Goal: Information Seeking & Learning: Learn about a topic

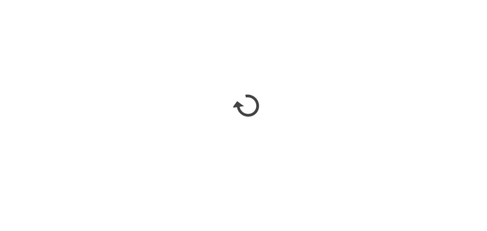
scroll to position [478, 0]
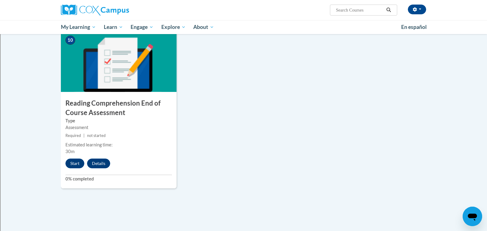
scroll to position [648, 0]
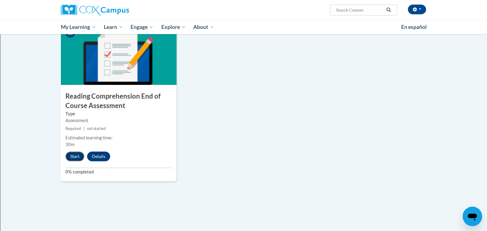
click at [75, 154] on button "Start" at bounding box center [74, 156] width 19 height 10
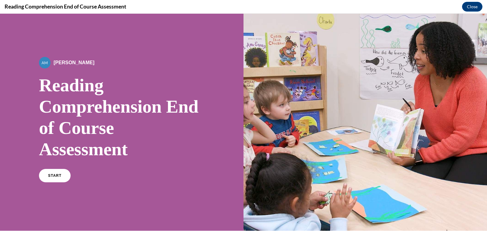
scroll to position [0, 0]
click at [52, 172] on link "START" at bounding box center [54, 176] width 33 height 14
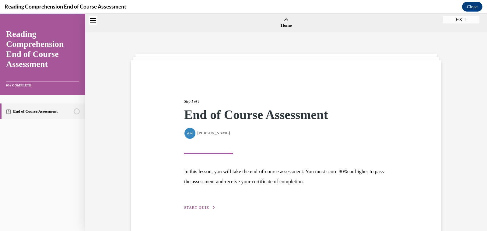
scroll to position [19, 0]
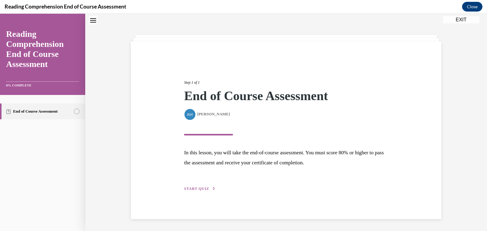
click at [201, 186] on span "START QUIZ" at bounding box center [196, 188] width 25 height 4
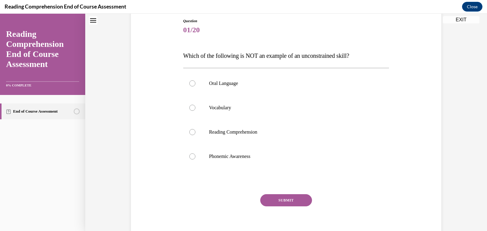
scroll to position [72, 0]
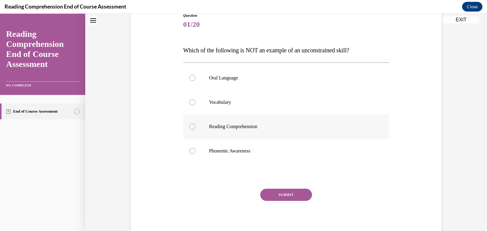
click at [195, 121] on label "Reading Comprehension" at bounding box center [286, 126] width 206 height 24
click at [195, 123] on input "Reading Comprehension" at bounding box center [192, 126] width 6 height 6
radio input "true"
click at [273, 193] on button "SUBMIT" at bounding box center [286, 195] width 52 height 12
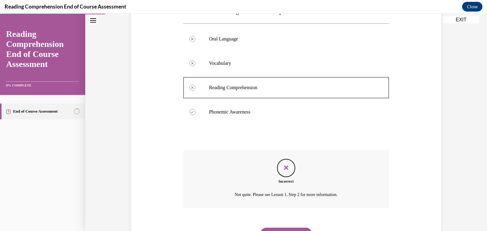
scroll to position [141, 0]
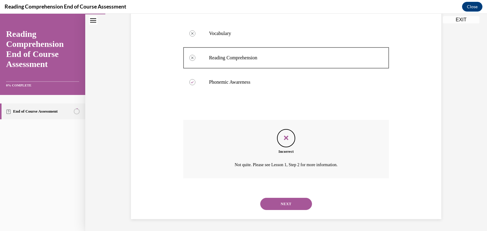
click at [293, 207] on button "NEXT" at bounding box center [286, 204] width 52 height 12
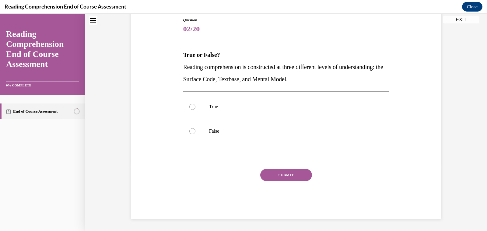
scroll to position [67, 0]
click at [201, 108] on label "True" at bounding box center [286, 107] width 206 height 24
click at [195, 108] on input "True" at bounding box center [192, 107] width 6 height 6
radio input "true"
click at [284, 172] on button "SUBMIT" at bounding box center [286, 175] width 52 height 12
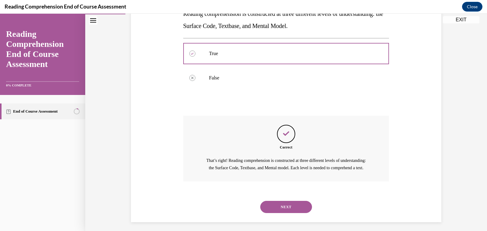
scroll to position [131, 0]
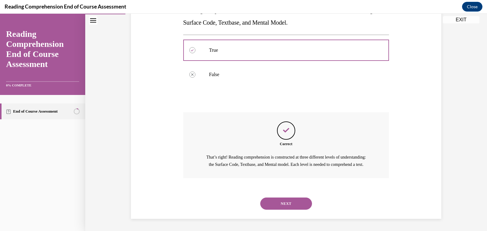
click at [284, 172] on div "Correct That’s right! Reading comprehension is constructed at three different l…" at bounding box center [286, 145] width 206 height 66
click at [286, 204] on button "NEXT" at bounding box center [286, 203] width 52 height 12
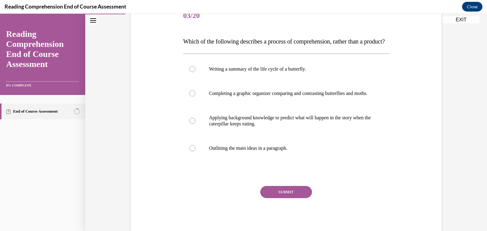
scroll to position [82, 0]
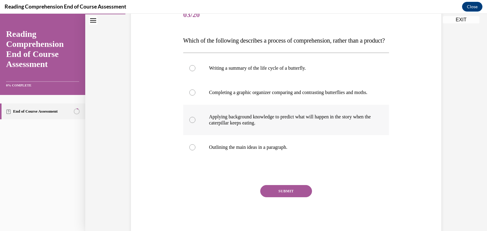
click at [333, 126] on p "Applying background knowledge to predict what will happen in the story when the…" at bounding box center [291, 120] width 165 height 12
click at [195, 123] on input "Applying background knowledge to predict what will happen in the story when the…" at bounding box center [192, 120] width 6 height 6
radio input "true"
click at [291, 197] on button "SUBMIT" at bounding box center [286, 191] width 52 height 12
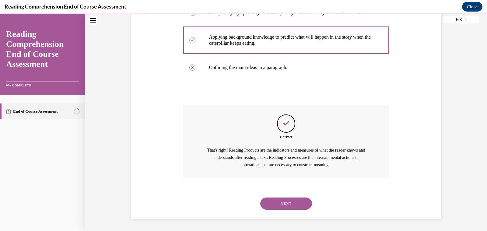
scroll to position [179, 0]
click at [293, 199] on button "NEXT" at bounding box center [286, 203] width 52 height 12
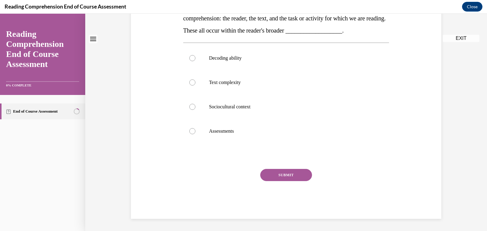
scroll to position [0, 0]
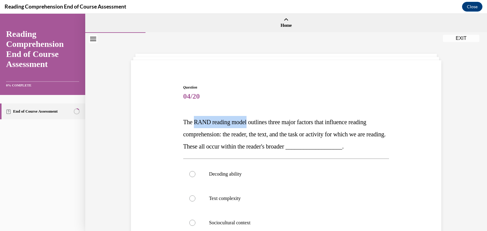
drag, startPoint x: 194, startPoint y: 121, endPoint x: 249, endPoint y: 123, distance: 55.4
click at [249, 123] on span "The RAND reading model outlines three major factors that influence reading comp…" at bounding box center [284, 134] width 202 height 31
copy span "RAND reading mode"
click at [232, 76] on div "Question 04/20 The RAND reading model outlines three major factors that influen…" at bounding box center [286, 204] width 209 height 259
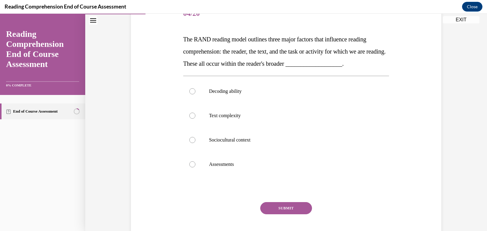
scroll to position [84, 0]
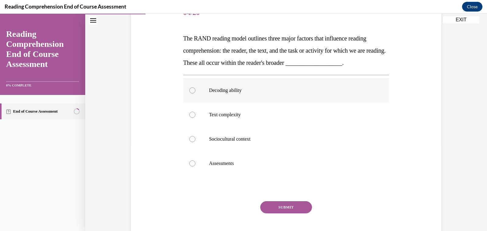
click at [196, 84] on label "Decoding ability" at bounding box center [286, 90] width 206 height 24
click at [195, 87] on input "Decoding ability" at bounding box center [192, 90] width 6 height 6
radio input "true"
click at [292, 200] on div "Question 04/20 The RAND reading model outlines three major factors that influen…" at bounding box center [286, 126] width 206 height 250
click at [290, 204] on button "SUBMIT" at bounding box center [286, 207] width 52 height 12
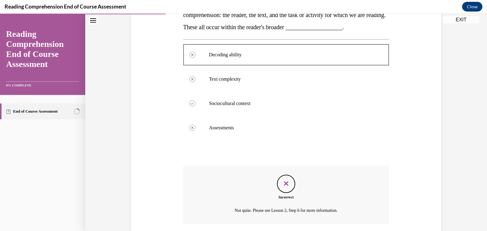
scroll to position [165, 0]
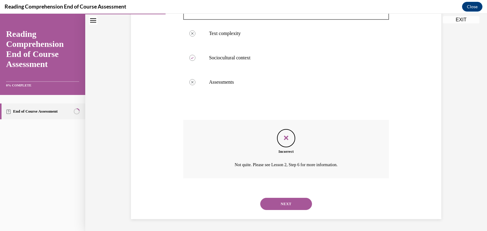
click at [283, 205] on button "NEXT" at bounding box center [286, 204] width 52 height 12
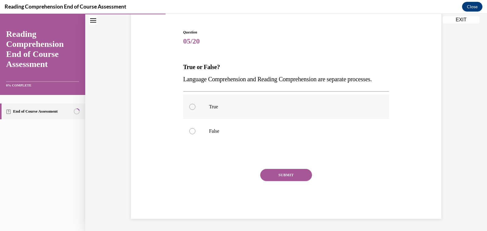
click at [202, 105] on label "True" at bounding box center [286, 107] width 206 height 24
click at [195, 105] on input "True" at bounding box center [192, 107] width 6 height 6
radio input "true"
click at [285, 172] on button "SUBMIT" at bounding box center [286, 175] width 52 height 12
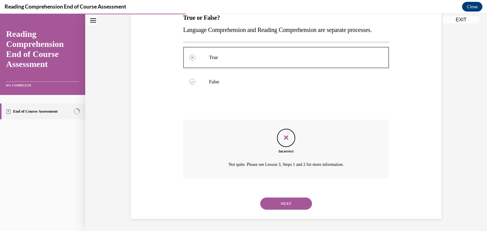
scroll to position [116, 0]
click at [291, 207] on button "NEXT" at bounding box center [286, 203] width 52 height 12
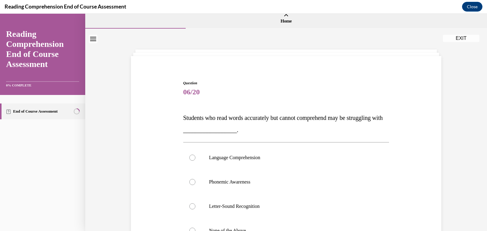
scroll to position [4, 0]
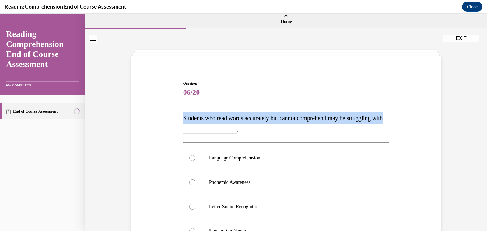
drag, startPoint x: 195, startPoint y: 133, endPoint x: 183, endPoint y: 119, distance: 18.5
click at [183, 119] on div "Question 06/20 Students who read words accurately but cannot comprehend may be …" at bounding box center [286, 194] width 209 height 247
copy span "Students who read words accurately but cannot comprehend may be struggling with"
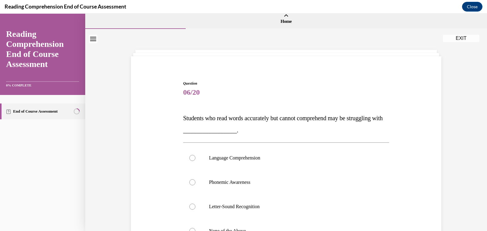
click at [208, 68] on div "Question 06/20 Students who read words accurately but cannot comprehend may be …" at bounding box center [285, 190] width 313 height 256
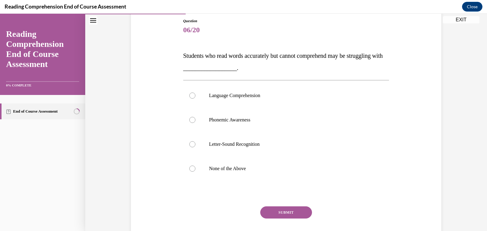
scroll to position [79, 0]
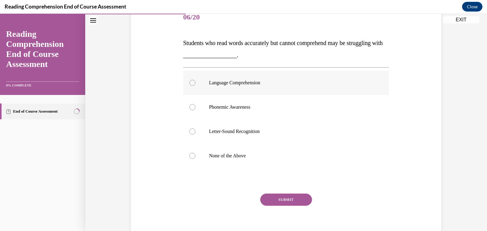
click at [208, 80] on label "Language Comprehension" at bounding box center [286, 83] width 206 height 24
click at [195, 80] on input "Language Comprehension" at bounding box center [192, 83] width 6 height 6
radio input "true"
click at [281, 195] on button "SUBMIT" at bounding box center [286, 199] width 52 height 12
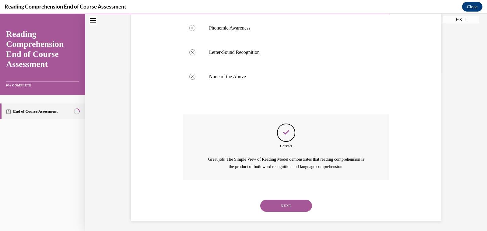
scroll to position [160, 0]
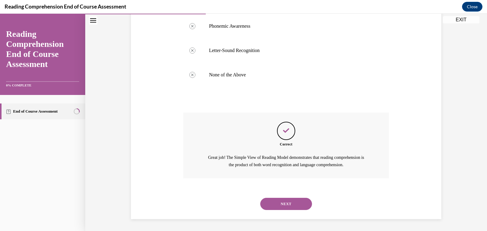
click at [282, 203] on button "NEXT" at bounding box center [286, 204] width 52 height 12
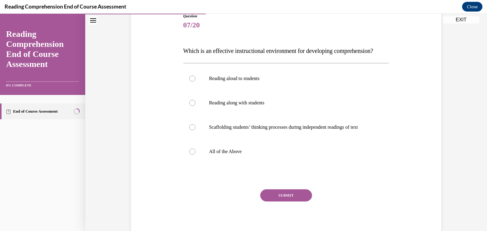
scroll to position [71, 0]
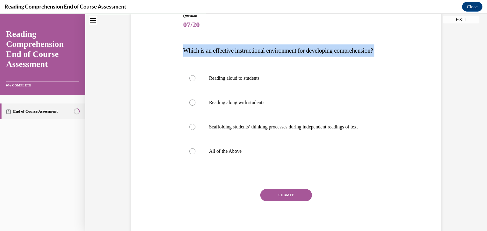
drag, startPoint x: 239, startPoint y: 69, endPoint x: 181, endPoint y: 50, distance: 61.4
click at [180, 50] on div "Question 07/20 Which is an effective instructional environment for developing c…" at bounding box center [285, 117] width 313 height 244
copy div "Which is an effective instructional environment for developing comprehension?"
click at [367, 32] on div "Question 07/20 Which is an effective instructional environment for developing c…" at bounding box center [286, 126] width 206 height 226
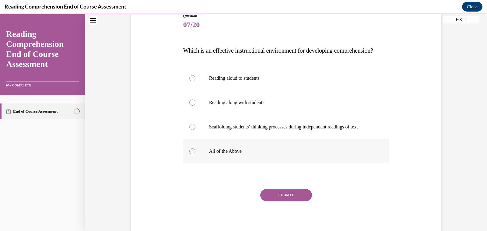
click at [214, 154] on p "All of the Above" at bounding box center [291, 151] width 165 height 6
click at [195, 154] on input "All of the Above" at bounding box center [192, 151] width 6 height 6
radio input "true"
click at [273, 201] on button "SUBMIT" at bounding box center [286, 195] width 52 height 12
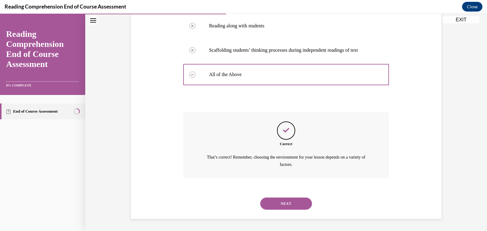
scroll to position [160, 0]
click at [294, 203] on button "NEXT" at bounding box center [286, 203] width 52 height 12
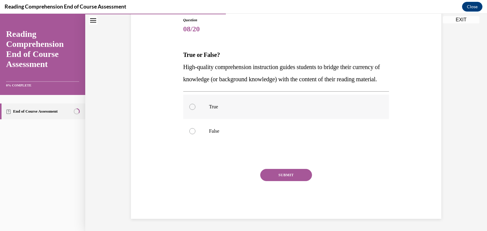
click at [221, 113] on label "True" at bounding box center [286, 107] width 206 height 24
click at [195, 110] on input "True" at bounding box center [192, 107] width 6 height 6
radio input "true"
click at [275, 181] on button "SUBMIT" at bounding box center [286, 175] width 52 height 12
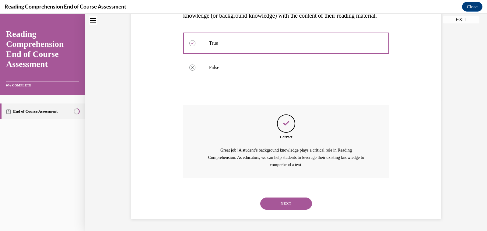
scroll to position [143, 0]
click at [278, 200] on button "NEXT" at bounding box center [286, 203] width 52 height 12
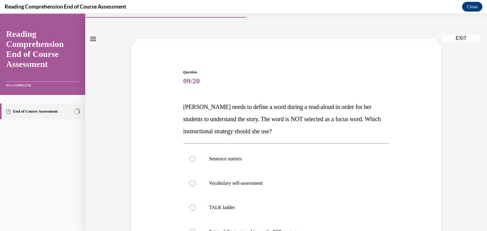
scroll to position [16, 0]
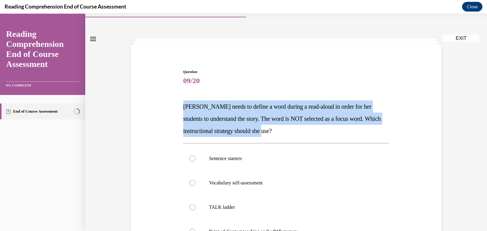
drag, startPoint x: 288, startPoint y: 135, endPoint x: 183, endPoint y: 106, distance: 108.6
click at [183, 106] on p "Mrs. Ivie needs to define a word during a read-aloud in order for her students …" at bounding box center [286, 118] width 206 height 37
copy span "Mrs. Ivie needs to define a word during a read-aloud in order for her students …"
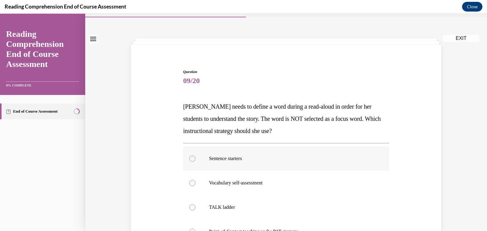
click at [191, 160] on div at bounding box center [192, 158] width 6 height 6
click at [191, 160] on input "Sentence starters" at bounding box center [192, 158] width 6 height 6
radio input "true"
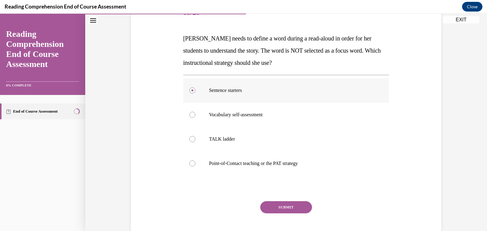
scroll to position [116, 0]
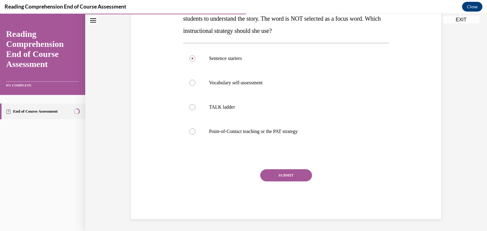
click at [274, 173] on button "SUBMIT" at bounding box center [286, 175] width 52 height 12
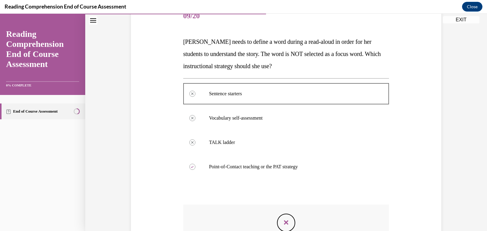
scroll to position [165, 0]
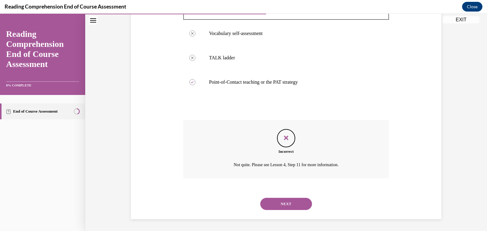
click at [297, 200] on button "NEXT" at bounding box center [286, 204] width 52 height 12
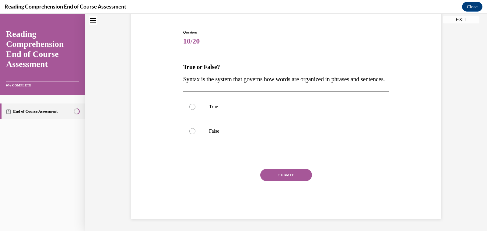
scroll to position [67, 0]
drag, startPoint x: 217, startPoint y: 79, endPoint x: 180, endPoint y: 70, distance: 38.1
click at [180, 70] on div "Question 10/20 True or False? Syntax is the system that governs how words are o…" at bounding box center [285, 114] width 313 height 207
copy span "Syntax is the system that governs how words are organized in phrases and senten…"
click at [215, 108] on p "True" at bounding box center [291, 107] width 165 height 6
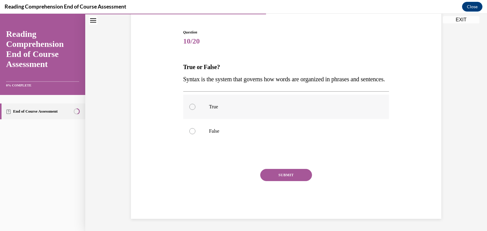
click at [195, 108] on input "True" at bounding box center [192, 107] width 6 height 6
radio input "true"
click at [284, 173] on button "SUBMIT" at bounding box center [286, 175] width 52 height 12
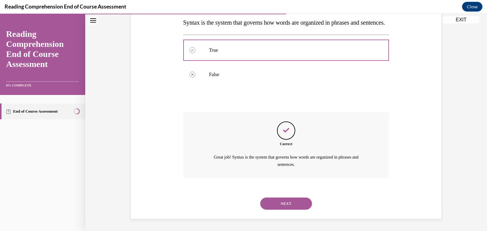
scroll to position [123, 0]
click at [287, 203] on button "NEXT" at bounding box center [286, 203] width 52 height 12
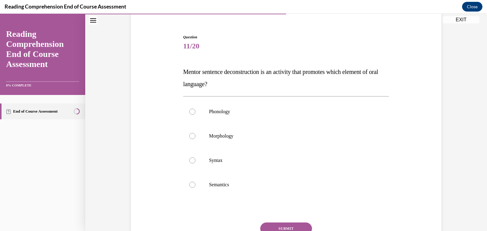
scroll to position [61, 0]
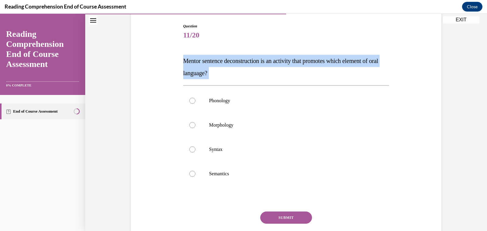
drag, startPoint x: 230, startPoint y: 80, endPoint x: 182, endPoint y: 58, distance: 52.3
click at [182, 58] on div "Question 11/20 Mentor sentence deconstruction is an activity that promotes whic…" at bounding box center [286, 137] width 209 height 247
copy div "Mentor sentence deconstruction is an activity that promotes which element of or…"
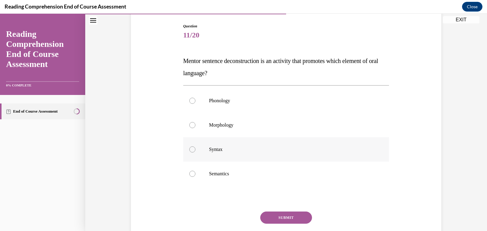
click at [204, 149] on label "Syntax" at bounding box center [286, 149] width 206 height 24
click at [195, 149] on input "Syntax" at bounding box center [192, 149] width 6 height 6
radio input "true"
click at [291, 217] on button "SUBMIT" at bounding box center [286, 217] width 52 height 12
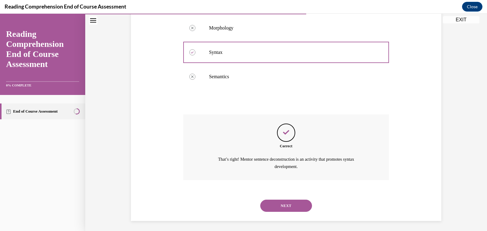
scroll to position [160, 0]
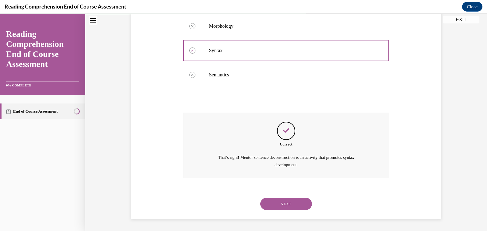
click at [295, 205] on button "NEXT" at bounding box center [286, 204] width 52 height 12
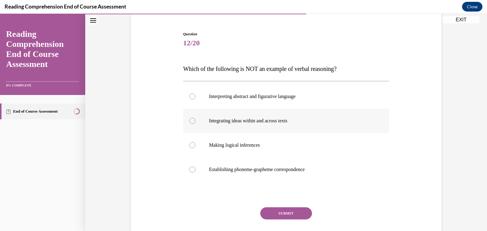
scroll to position [53, 0]
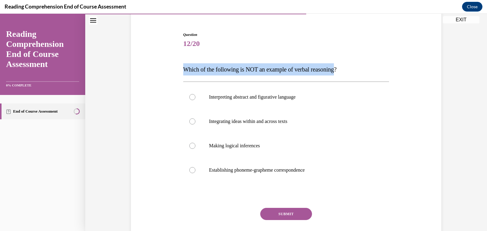
drag, startPoint x: 345, startPoint y: 71, endPoint x: 179, endPoint y: 71, distance: 166.4
click at [179, 71] on div "Question 12/20 Which of the following is NOT an example of verbal reasoning? In…" at bounding box center [285, 136] width 313 height 244
copy span "Which of the following is NOT an example of verbal reasoning"
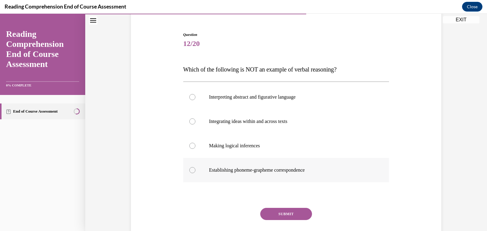
click at [219, 170] on p "Establishing phoneme-grapheme correspondence" at bounding box center [291, 170] width 165 height 6
click at [195, 170] on input "Establishing phoneme-grapheme correspondence" at bounding box center [192, 170] width 6 height 6
radio input "true"
click at [288, 211] on button "SUBMIT" at bounding box center [286, 214] width 52 height 12
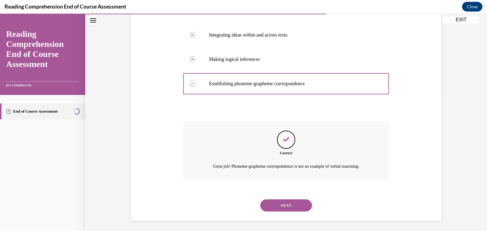
scroll to position [141, 0]
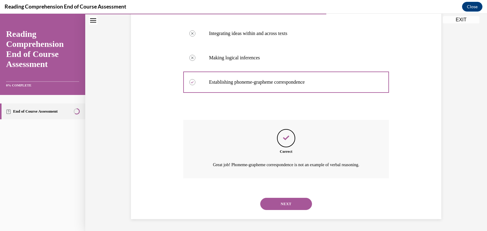
click at [281, 199] on button "NEXT" at bounding box center [286, 204] width 52 height 12
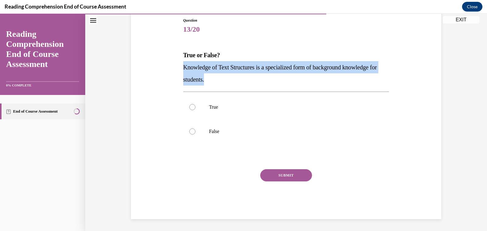
drag, startPoint x: 220, startPoint y: 80, endPoint x: 183, endPoint y: 71, distance: 38.3
click at [182, 71] on div "Question 13/20 True or False? Knowledge of Text Structures is a specialized for…" at bounding box center [286, 114] width 209 height 210
copy span "Knowledge of Text Structures is a specialized form of background knowledge for …"
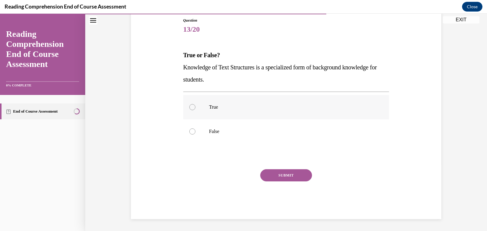
click at [201, 109] on label "True" at bounding box center [286, 107] width 206 height 24
click at [195, 109] on input "True" at bounding box center [192, 107] width 6 height 6
radio input "true"
click at [301, 176] on button "SUBMIT" at bounding box center [286, 175] width 52 height 12
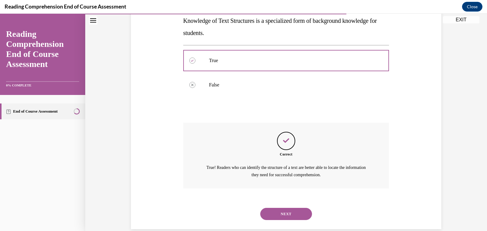
scroll to position [123, 0]
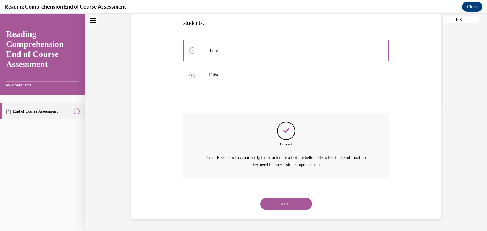
click at [296, 202] on button "NEXT" at bounding box center [286, 204] width 52 height 12
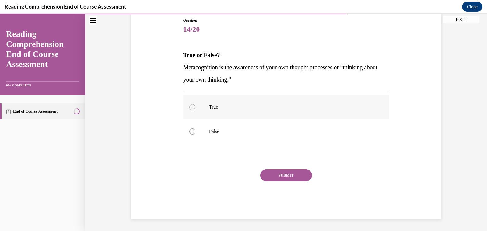
click at [218, 102] on label "True" at bounding box center [286, 107] width 206 height 24
click at [195, 104] on input "True" at bounding box center [192, 107] width 6 height 6
radio input "true"
click at [279, 171] on button "SUBMIT" at bounding box center [286, 175] width 52 height 12
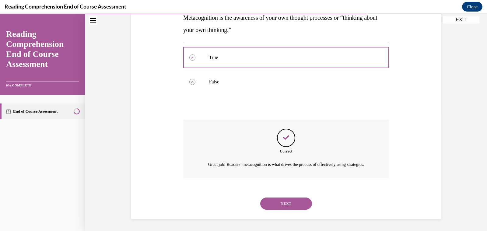
scroll to position [123, 0]
click at [287, 203] on button "NEXT" at bounding box center [286, 203] width 52 height 12
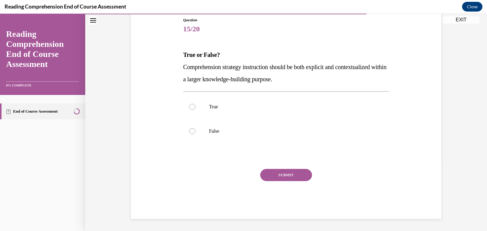
scroll to position [67, 0]
click at [215, 104] on p "True" at bounding box center [291, 107] width 165 height 6
click at [195, 104] on input "True" at bounding box center [192, 107] width 6 height 6
radio input "true"
click at [277, 168] on div "Question 15/20 True or False? Comprehension strategy instruction should be both…" at bounding box center [286, 118] width 206 height 201
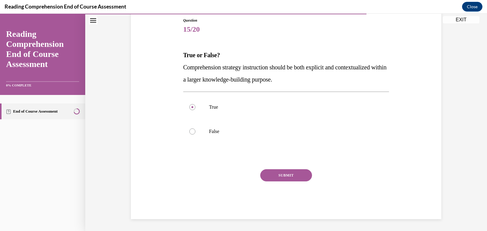
click at [283, 177] on button "SUBMIT" at bounding box center [286, 175] width 52 height 12
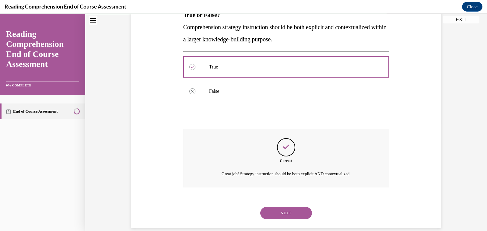
scroll to position [116, 0]
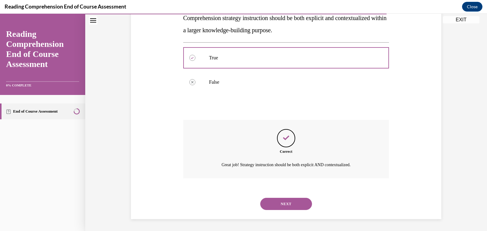
click at [282, 206] on button "NEXT" at bounding box center [286, 204] width 52 height 12
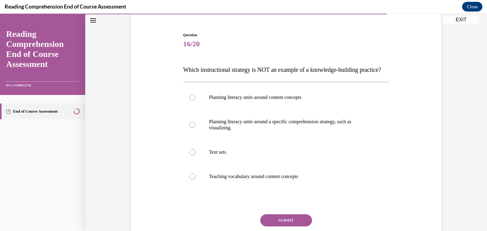
scroll to position [60, 0]
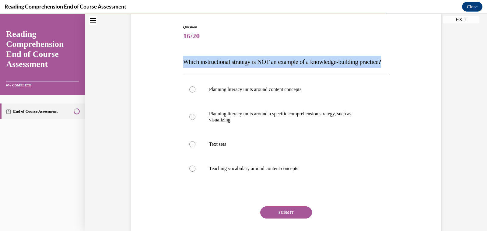
drag, startPoint x: 215, startPoint y: 78, endPoint x: 183, endPoint y: 64, distance: 35.6
click at [183, 64] on div "Question 16/20 Which instructional strategy is NOT an example of a knowledge-bu…" at bounding box center [286, 135] width 209 height 241
copy span "Which instructional strategy is NOT an example of a knowledge-building practice?"
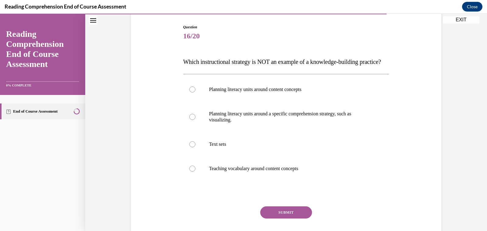
click at [182, 102] on div "Question 16/20 Which instructional strategy is NOT an example of a knowledge-bu…" at bounding box center [286, 135] width 209 height 241
click at [292, 92] on p "Planning literacy units around content concepts" at bounding box center [291, 89] width 165 height 6
click at [195, 92] on input "Planning literacy units around content concepts" at bounding box center [192, 89] width 6 height 6
radio input "true"
click at [303, 218] on button "SUBMIT" at bounding box center [286, 212] width 52 height 12
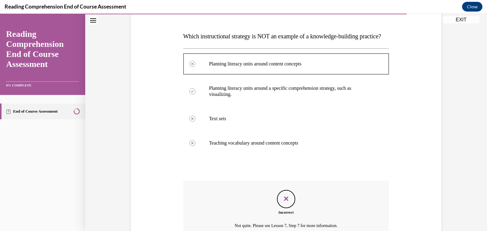
scroll to position [159, 0]
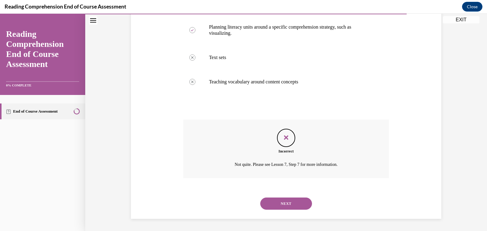
click at [285, 205] on button "NEXT" at bounding box center [286, 203] width 52 height 12
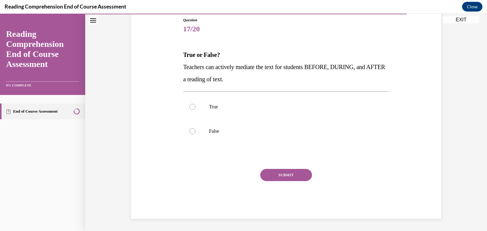
scroll to position [67, 0]
click at [237, 112] on label "True" at bounding box center [286, 107] width 206 height 24
click at [195, 110] on input "True" at bounding box center [192, 107] width 6 height 6
radio input "true"
click at [283, 178] on button "SUBMIT" at bounding box center [286, 175] width 52 height 12
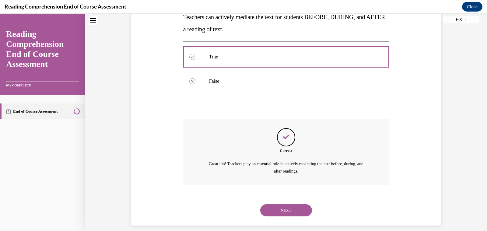
scroll to position [123, 0]
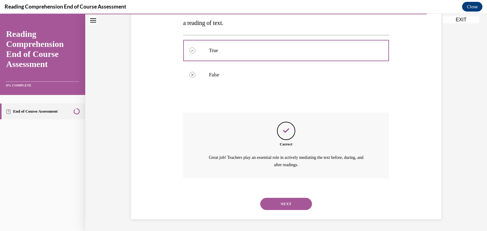
click at [289, 202] on button "NEXT" at bounding box center [286, 204] width 52 height 12
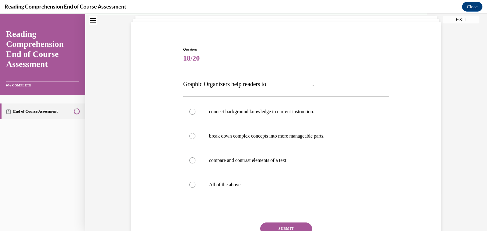
scroll to position [38, 0]
click at [232, 183] on p "All of the above" at bounding box center [291, 184] width 165 height 6
click at [195, 183] on input "All of the above" at bounding box center [192, 184] width 6 height 6
radio input "true"
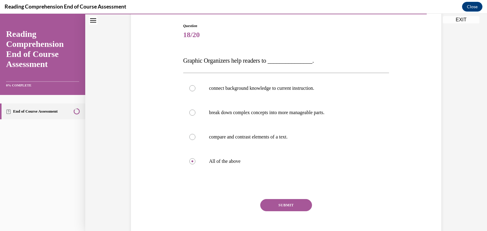
click at [276, 207] on button "SUBMIT" at bounding box center [286, 205] width 52 height 12
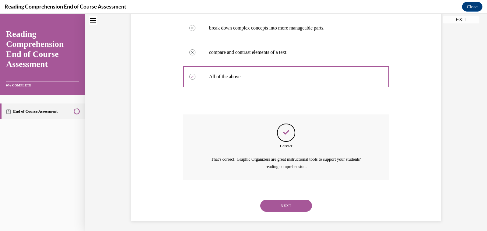
scroll to position [148, 0]
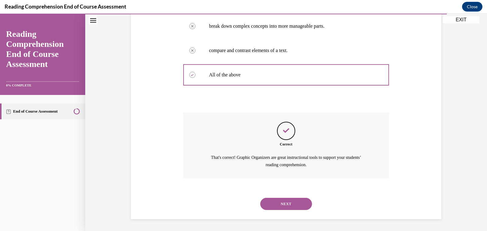
click at [287, 208] on button "NEXT" at bounding box center [286, 204] width 52 height 12
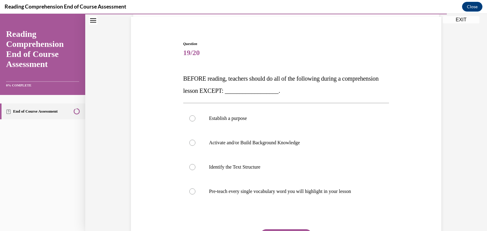
scroll to position [50, 0]
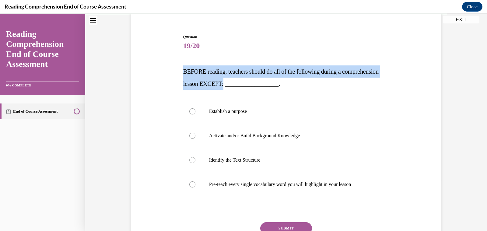
drag, startPoint x: 265, startPoint y: 84, endPoint x: 179, endPoint y: 70, distance: 86.9
click at [179, 70] on div "Question 19/20 BEFORE reading, teachers should do all of the following during a…" at bounding box center [285, 144] width 313 height 256
copy span "BEFORE reading, teachers should do all of the following during a comprehension …"
click at [356, 62] on div "Question 19/20 BEFORE reading, teachers should do all of the following during a…" at bounding box center [286, 153] width 206 height 238
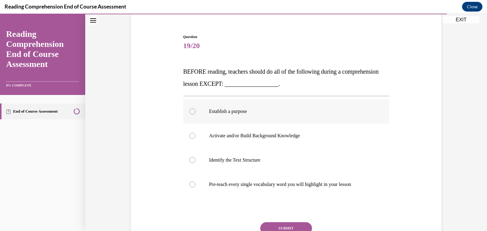
click at [234, 113] on p "Establish a purpose" at bounding box center [291, 111] width 165 height 6
click at [195, 113] on input "Establish a purpose" at bounding box center [192, 111] width 6 height 6
radio input "true"
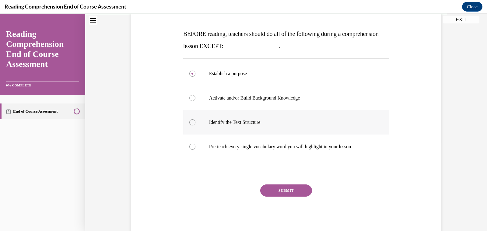
scroll to position [92, 0]
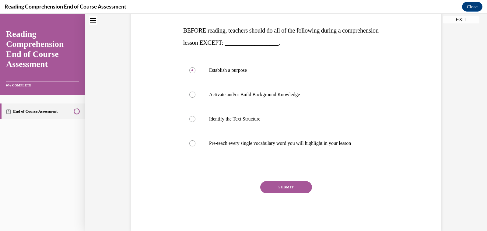
click at [276, 184] on button "SUBMIT" at bounding box center [286, 187] width 52 height 12
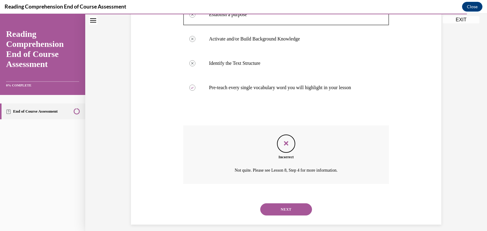
scroll to position [153, 0]
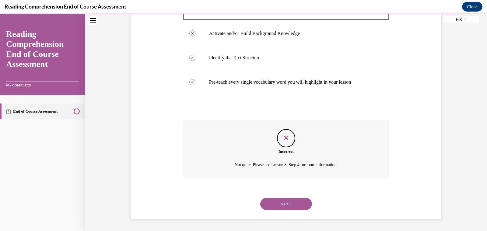
click at [281, 201] on button "NEXT" at bounding box center [286, 204] width 52 height 12
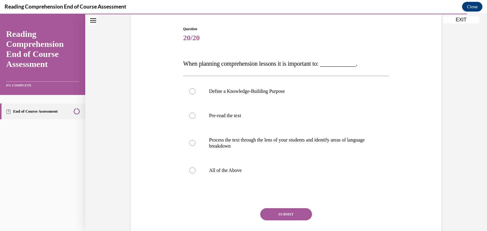
scroll to position [61, 0]
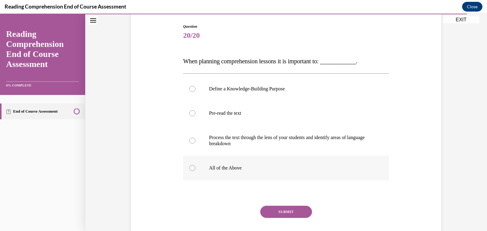
click at [233, 169] on p "All of the Above" at bounding box center [291, 168] width 165 height 6
click at [195, 169] on input "All of the Above" at bounding box center [192, 168] width 6 height 6
radio input "true"
click at [289, 213] on button "SUBMIT" at bounding box center [286, 212] width 52 height 12
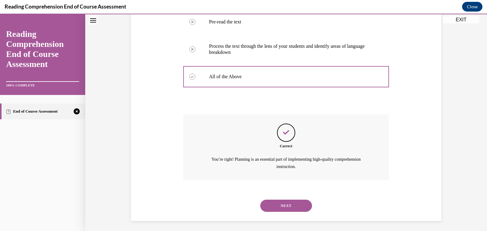
scroll to position [154, 0]
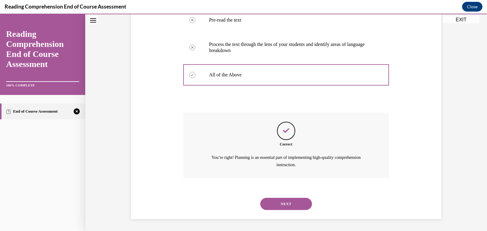
click at [294, 203] on button "NEXT" at bounding box center [286, 204] width 52 height 12
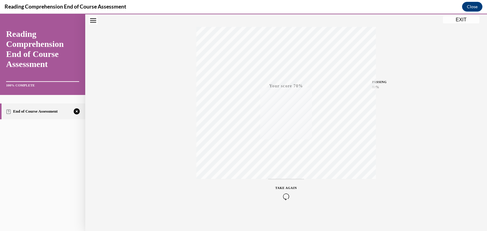
scroll to position [94, 0]
click at [290, 189] on div "TAKE AGAIN" at bounding box center [286, 190] width 22 height 14
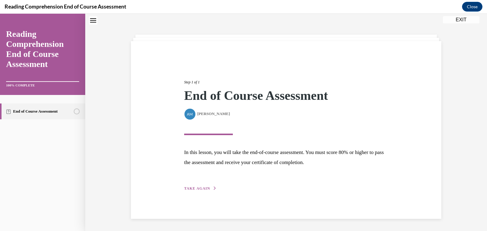
scroll to position [19, 0]
click at [203, 188] on span "TAKE AGAIN" at bounding box center [197, 188] width 26 height 4
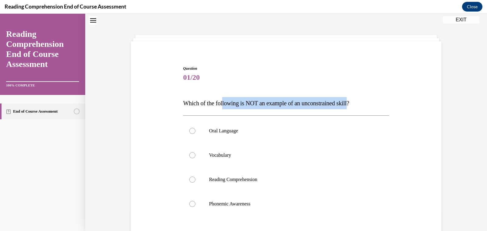
drag, startPoint x: 358, startPoint y: 102, endPoint x: 225, endPoint y: 102, distance: 132.9
click at [225, 102] on span "Which of the following is NOT an example of an unconstrained skill?" at bounding box center [266, 103] width 166 height 7
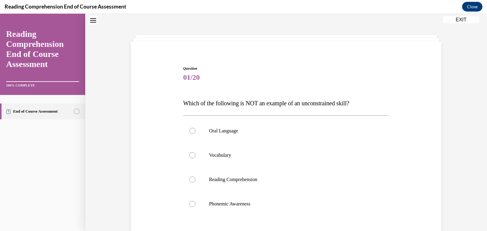
click at [184, 100] on span "Which of the following is NOT an example of an unconstrained skill?" at bounding box center [266, 103] width 166 height 7
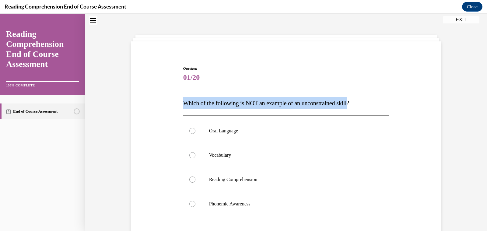
drag, startPoint x: 184, startPoint y: 100, endPoint x: 357, endPoint y: 105, distance: 172.8
click at [349, 105] on span "Which of the following is NOT an example of an unconstrained skill?" at bounding box center [266, 103] width 166 height 7
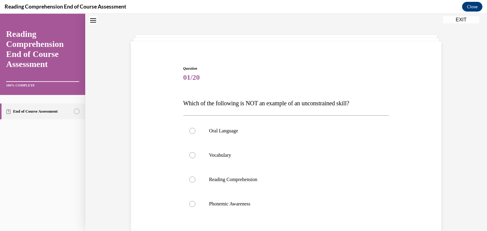
click at [261, 66] on span "Question" at bounding box center [286, 68] width 206 height 5
click at [198, 207] on label "Phonemic Awareness" at bounding box center [286, 204] width 206 height 24
click at [195, 207] on input "Phonemic Awareness" at bounding box center [192, 204] width 6 height 6
radio input "true"
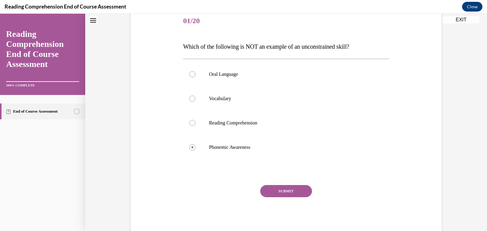
click at [284, 194] on button "SUBMIT" at bounding box center [286, 191] width 52 height 12
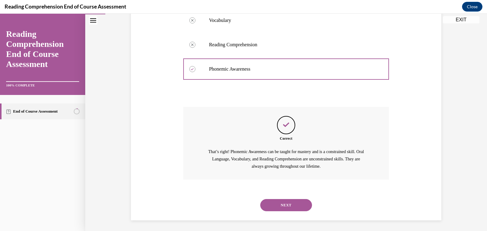
scroll to position [155, 0]
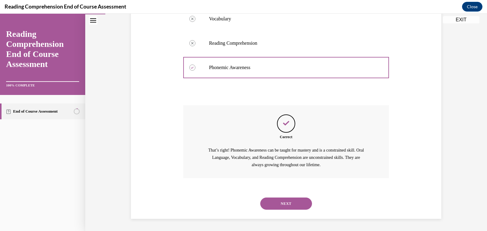
click at [284, 204] on button "NEXT" at bounding box center [286, 203] width 52 height 12
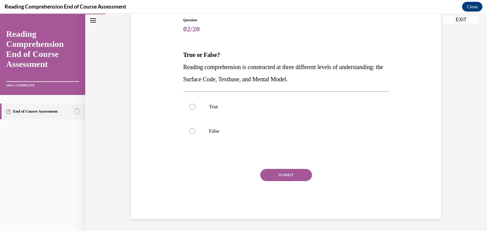
scroll to position [67, 0]
click at [192, 106] on div at bounding box center [192, 107] width 6 height 6
click at [192, 106] on input "True" at bounding box center [192, 107] width 6 height 6
radio input "true"
click at [280, 175] on button "SUBMIT" at bounding box center [286, 175] width 52 height 12
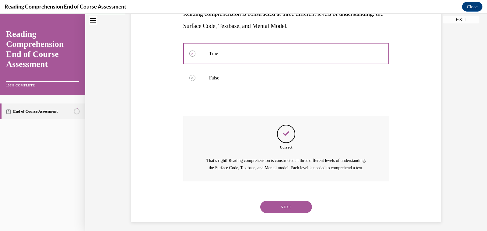
scroll to position [131, 0]
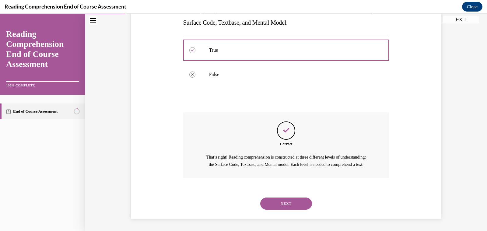
click at [287, 199] on button "NEXT" at bounding box center [286, 203] width 52 height 12
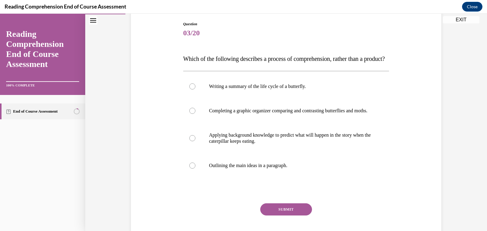
scroll to position [64, 0]
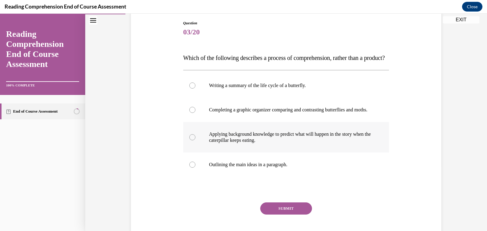
click at [252, 143] on p "Applying background knowledge to predict what will happen in the story when the…" at bounding box center [291, 137] width 165 height 12
click at [195, 140] on input "Applying background knowledge to predict what will happen in the story when the…" at bounding box center [192, 137] width 6 height 6
radio input "true"
click at [297, 214] on button "SUBMIT" at bounding box center [286, 208] width 52 height 12
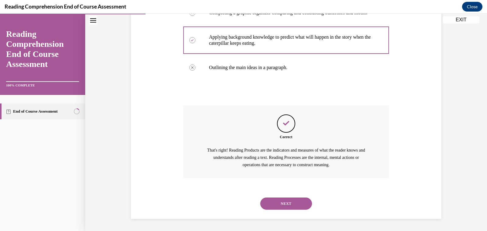
scroll to position [179, 0]
click at [295, 206] on button "NEXT" at bounding box center [286, 203] width 52 height 12
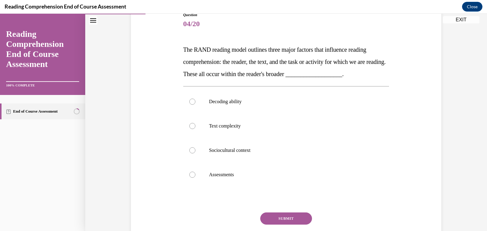
scroll to position [73, 0]
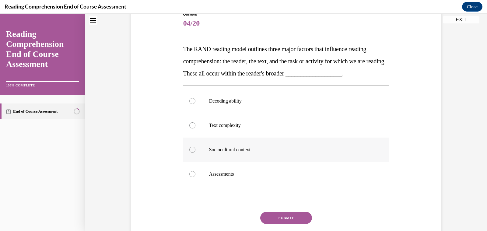
click at [193, 148] on div at bounding box center [192, 150] width 6 height 6
click at [193, 148] on input "Sociocultural context" at bounding box center [192, 150] width 6 height 6
radio input "true"
click at [297, 219] on button "SUBMIT" at bounding box center [286, 218] width 52 height 12
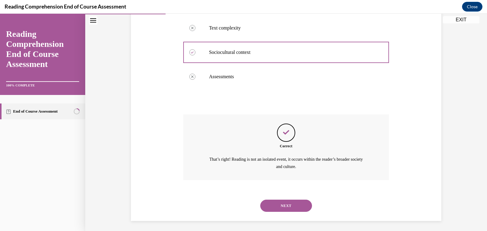
scroll to position [172, 0]
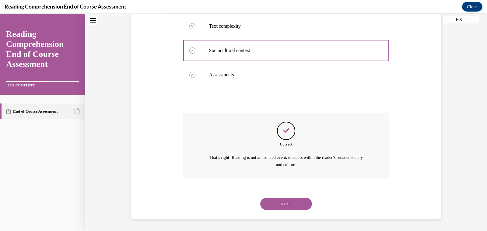
click at [299, 207] on button "NEXT" at bounding box center [286, 204] width 52 height 12
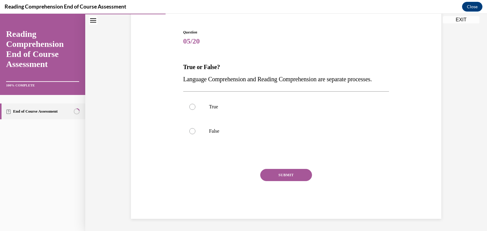
scroll to position [67, 0]
click at [215, 133] on p "False" at bounding box center [291, 131] width 165 height 6
click at [195, 133] on input "False" at bounding box center [192, 131] width 6 height 6
radio input "true"
click at [282, 175] on button "SUBMIT" at bounding box center [286, 175] width 52 height 12
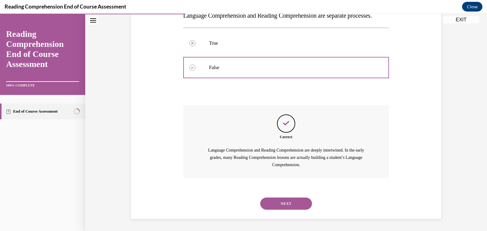
scroll to position [131, 0]
click at [286, 203] on button "NEXT" at bounding box center [286, 203] width 52 height 12
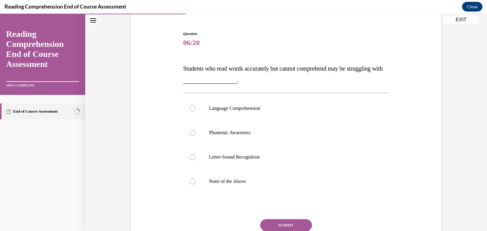
scroll to position [57, 0]
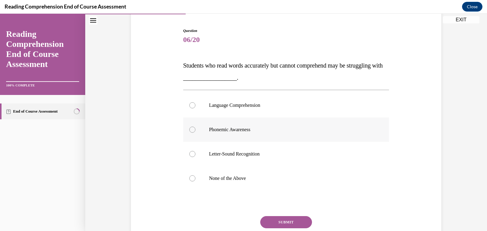
click at [287, 128] on p "Phonemic Awareness" at bounding box center [291, 130] width 165 height 6
click at [195, 128] on input "Phonemic Awareness" at bounding box center [192, 130] width 6 height 6
radio input "true"
click at [289, 222] on button "SUBMIT" at bounding box center [286, 222] width 52 height 12
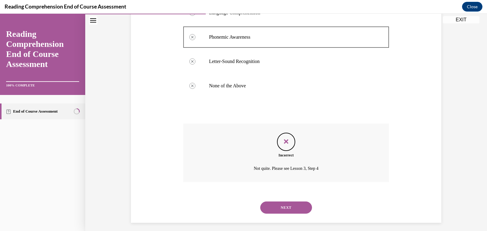
scroll to position [151, 0]
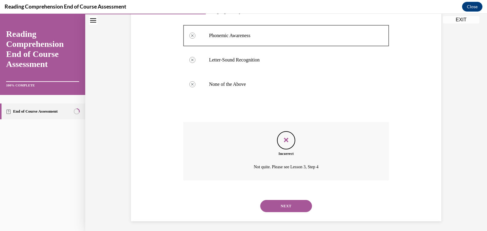
click at [288, 201] on button "NEXT" at bounding box center [286, 206] width 52 height 12
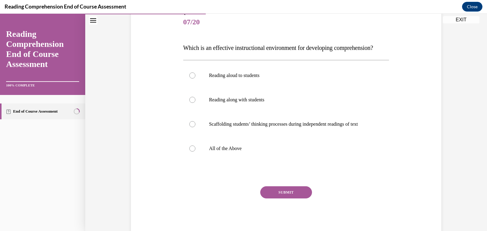
scroll to position [78, 0]
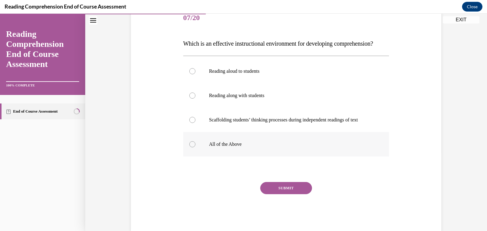
click at [218, 156] on label "All of the Above" at bounding box center [286, 144] width 206 height 24
click at [195, 147] on input "All of the Above" at bounding box center [192, 144] width 6 height 6
radio input "true"
click at [286, 194] on button "SUBMIT" at bounding box center [286, 188] width 52 height 12
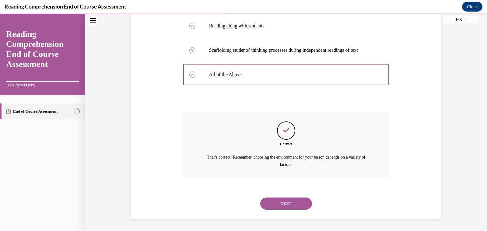
scroll to position [160, 0]
click at [287, 209] on button "NEXT" at bounding box center [286, 203] width 52 height 12
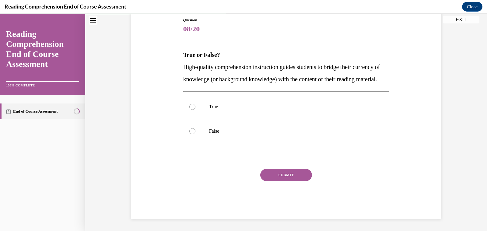
scroll to position [68, 0]
drag, startPoint x: 239, startPoint y: 95, endPoint x: 183, endPoint y: 68, distance: 62.0
click at [183, 68] on p "High-quality comprehension instruction guides students to bridge their currency…" at bounding box center [286, 73] width 206 height 24
click at [191, 109] on label "True" at bounding box center [286, 107] width 206 height 24
click at [191, 109] on input "True" at bounding box center [192, 107] width 6 height 6
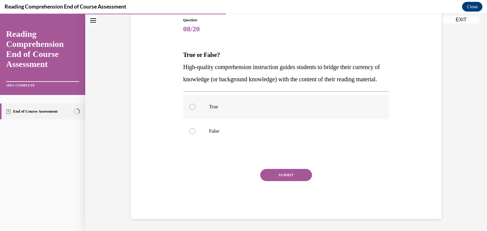
radio input "true"
click at [280, 181] on button "SUBMIT" at bounding box center [286, 175] width 52 height 12
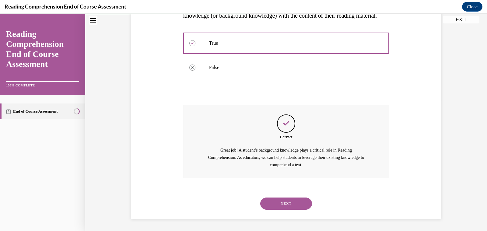
scroll to position [143, 0]
click at [284, 202] on button "NEXT" at bounding box center [286, 203] width 52 height 12
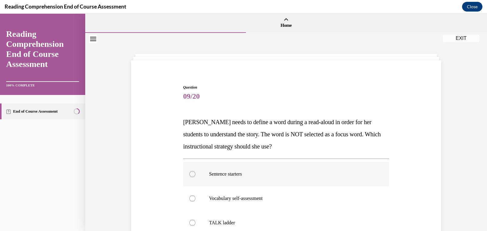
click at [261, 170] on label "Sentence starters" at bounding box center [286, 174] width 206 height 24
click at [195, 171] on input "Sentence starters" at bounding box center [192, 174] width 6 height 6
radio input "true"
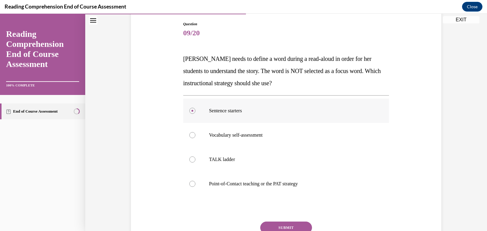
scroll to position [71, 0]
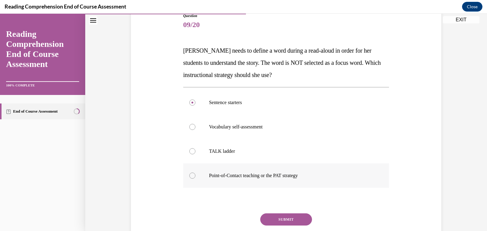
click at [260, 171] on label "Point-of-Contact teaching or the PAT strategy" at bounding box center [286, 175] width 206 height 24
click at [195, 172] on input "Point-of-Contact teaching or the PAT strategy" at bounding box center [192, 175] width 6 height 6
radio input "true"
click at [289, 222] on button "SUBMIT" at bounding box center [286, 219] width 52 height 12
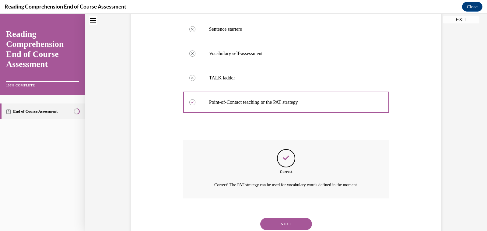
scroll to position [165, 0]
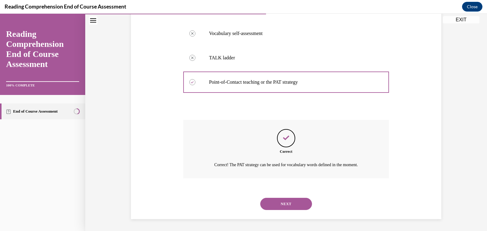
click at [293, 204] on button "NEXT" at bounding box center [286, 204] width 52 height 12
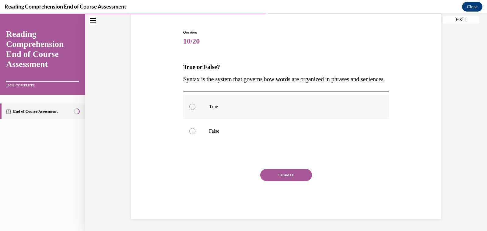
click at [210, 109] on p "True" at bounding box center [291, 107] width 165 height 6
click at [195, 109] on input "True" at bounding box center [192, 107] width 6 height 6
radio input "true"
click at [291, 173] on button "SUBMIT" at bounding box center [286, 175] width 52 height 12
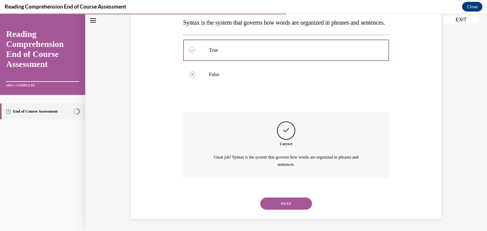
scroll to position [123, 0]
click at [287, 202] on button "NEXT" at bounding box center [286, 203] width 52 height 12
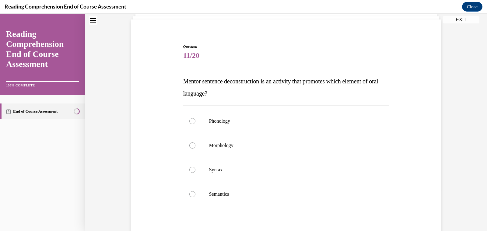
scroll to position [43, 0]
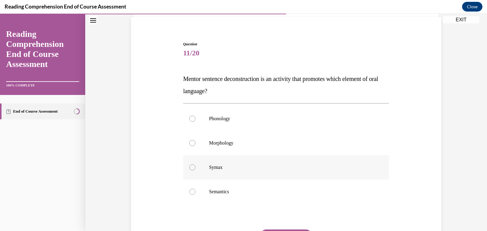
click at [226, 172] on label "Syntax" at bounding box center [286, 167] width 206 height 24
click at [195, 170] on input "Syntax" at bounding box center [192, 167] width 6 height 6
radio input "true"
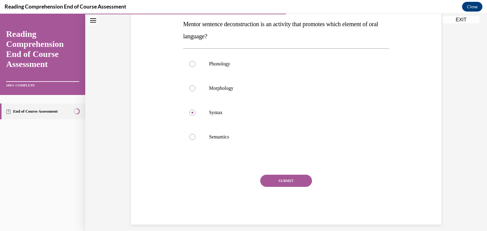
click at [268, 181] on button "SUBMIT" at bounding box center [286, 181] width 52 height 12
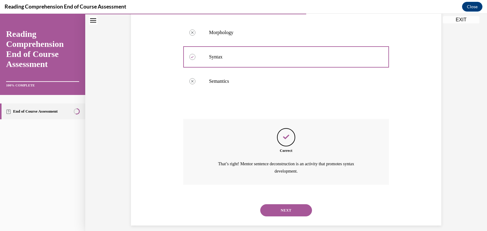
scroll to position [160, 0]
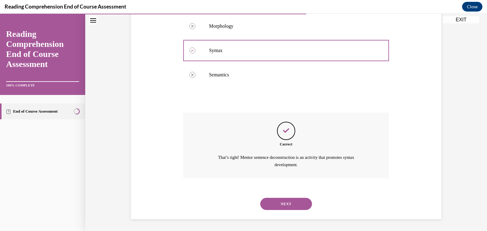
click at [285, 207] on button "NEXT" at bounding box center [286, 204] width 52 height 12
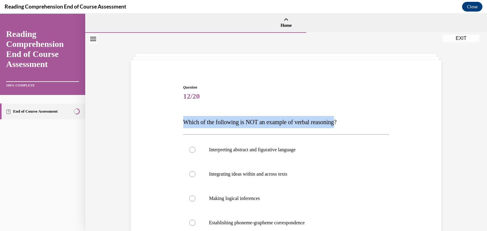
drag, startPoint x: 344, startPoint y: 123, endPoint x: 172, endPoint y: 108, distance: 173.1
click at [172, 108] on div "Question 12/20 Which of the following is NOT an example of verbal reasoning? In…" at bounding box center [285, 188] width 313 height 244
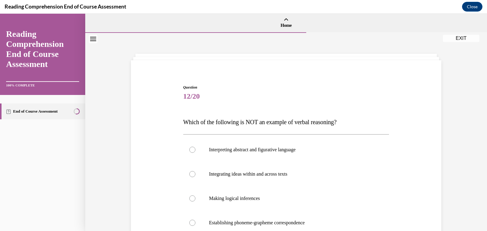
click at [317, 93] on span "12/20" at bounding box center [286, 96] width 206 height 12
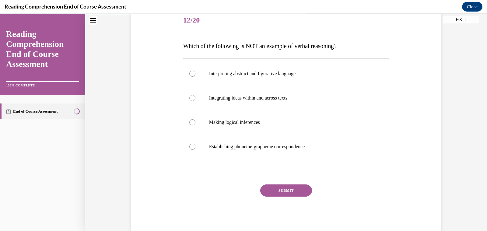
scroll to position [91, 0]
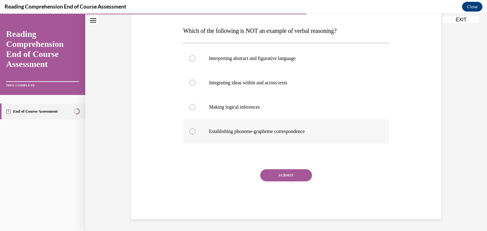
click at [299, 132] on p "Establishing phoneme-grapheme correspondence" at bounding box center [291, 131] width 165 height 6
click at [195, 132] on input "Establishing phoneme-grapheme correspondence" at bounding box center [192, 131] width 6 height 6
radio input "true"
click at [289, 175] on button "SUBMIT" at bounding box center [286, 175] width 52 height 12
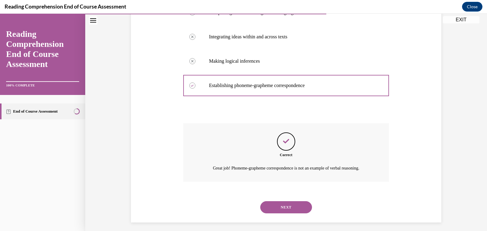
scroll to position [141, 0]
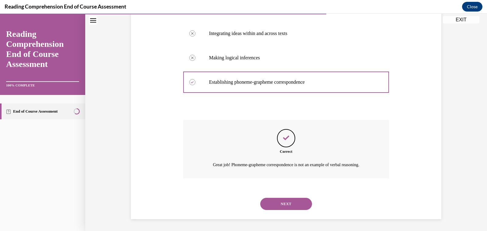
click at [287, 203] on button "NEXT" at bounding box center [286, 204] width 52 height 12
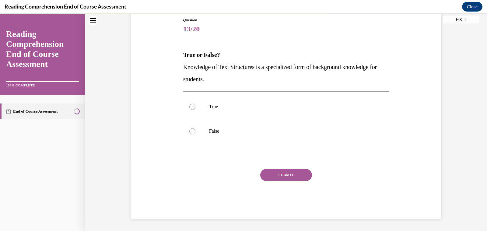
scroll to position [67, 0]
click at [260, 113] on label "True" at bounding box center [286, 107] width 206 height 24
click at [195, 110] on input "True" at bounding box center [192, 107] width 6 height 6
radio input "true"
click at [278, 169] on button "SUBMIT" at bounding box center [286, 175] width 52 height 12
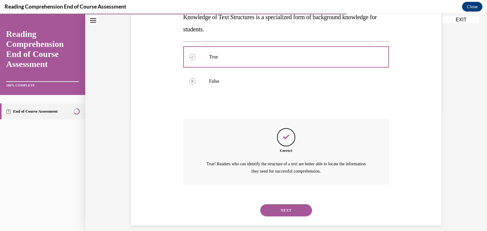
scroll to position [123, 0]
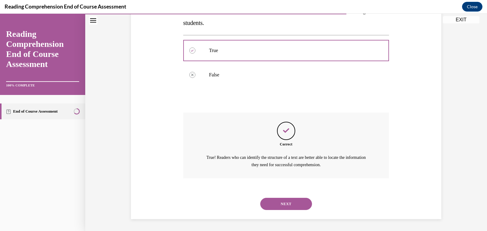
click at [281, 200] on button "NEXT" at bounding box center [286, 204] width 52 height 12
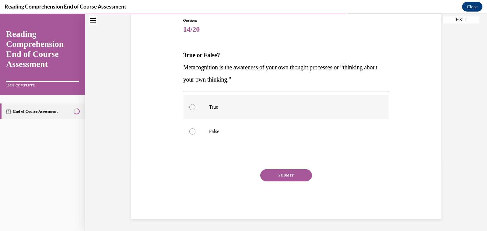
click at [269, 118] on label "True" at bounding box center [286, 107] width 206 height 24
click at [195, 110] on input "True" at bounding box center [192, 107] width 6 height 6
radio input "true"
click at [286, 175] on button "SUBMIT" at bounding box center [286, 175] width 52 height 12
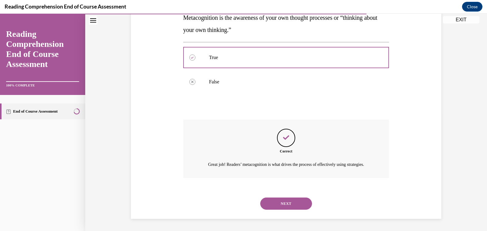
scroll to position [123, 0]
click at [286, 200] on button "NEXT" at bounding box center [286, 203] width 52 height 12
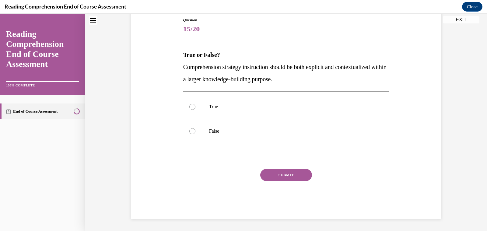
scroll to position [67, 0]
click at [234, 99] on label "True" at bounding box center [286, 107] width 206 height 24
click at [195, 104] on input "True" at bounding box center [192, 107] width 6 height 6
radio input "true"
click at [279, 172] on button "SUBMIT" at bounding box center [286, 175] width 52 height 12
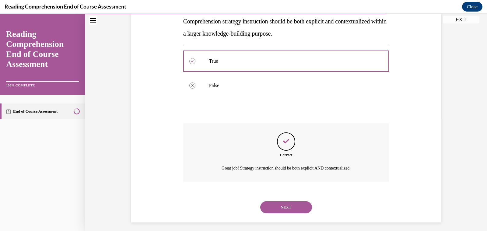
scroll to position [116, 0]
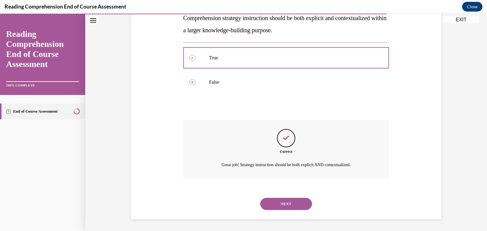
click at [280, 205] on button "NEXT" at bounding box center [286, 204] width 52 height 12
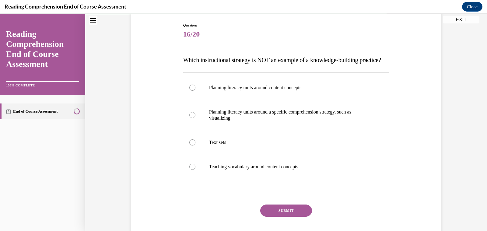
scroll to position [65, 0]
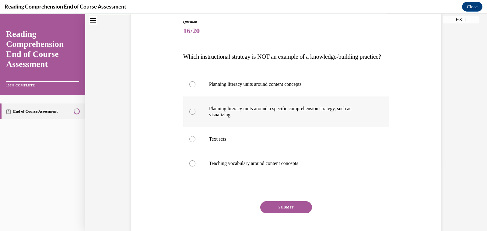
click at [264, 116] on label "Planning literacy units around a specific comprehension strategy, such as visua…" at bounding box center [286, 111] width 206 height 30
click at [195, 115] on input "Planning literacy units around a specific comprehension strategy, such as visua…" at bounding box center [192, 112] width 6 height 6
radio input "true"
click at [280, 213] on button "SUBMIT" at bounding box center [286, 207] width 52 height 12
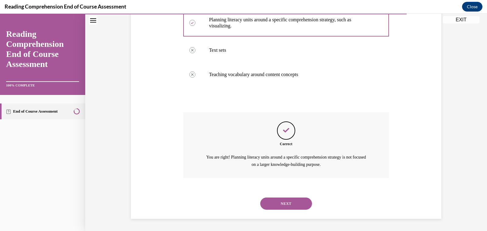
scroll to position [166, 0]
click at [282, 205] on button "NEXT" at bounding box center [286, 203] width 52 height 12
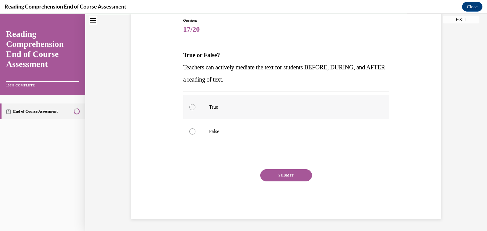
click at [222, 104] on p "True" at bounding box center [291, 107] width 165 height 6
click at [195, 104] on input "True" at bounding box center [192, 107] width 6 height 6
radio input "true"
click at [288, 175] on button "SUBMIT" at bounding box center [286, 175] width 52 height 12
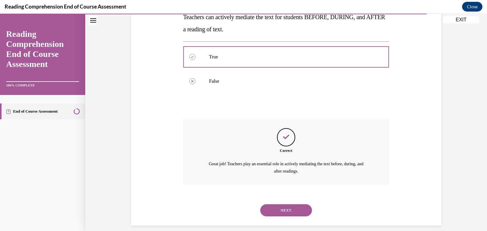
scroll to position [123, 0]
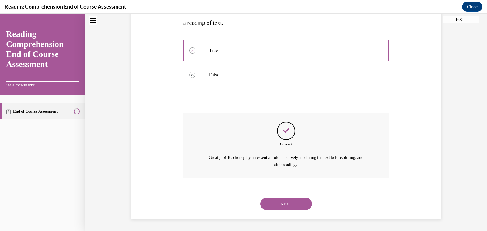
click at [290, 201] on button "NEXT" at bounding box center [286, 204] width 52 height 12
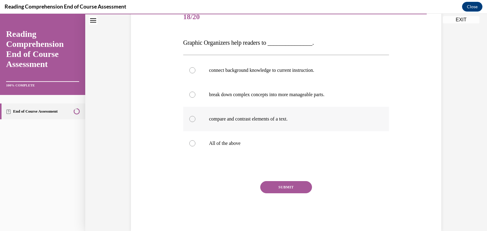
scroll to position [81, 0]
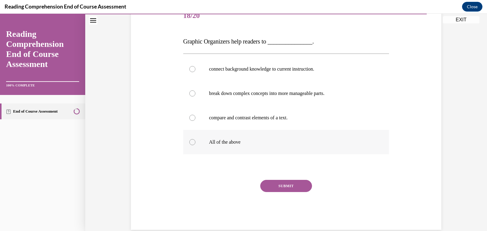
click at [245, 136] on label "All of the above" at bounding box center [286, 142] width 206 height 24
click at [195, 139] on input "All of the above" at bounding box center [192, 142] width 6 height 6
radio input "true"
click at [280, 188] on button "SUBMIT" at bounding box center [286, 186] width 52 height 12
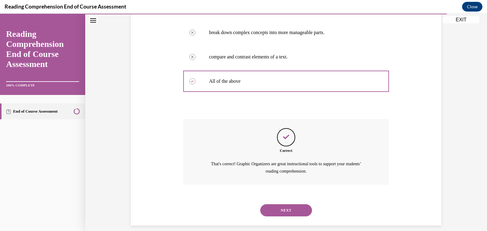
scroll to position [148, 0]
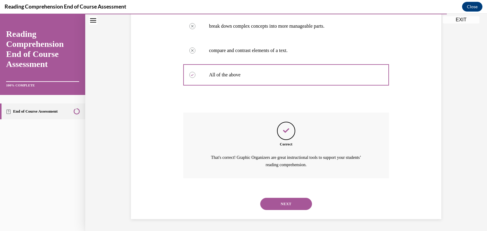
click at [282, 204] on button "NEXT" at bounding box center [286, 204] width 52 height 12
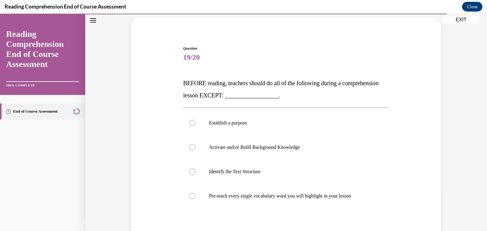
scroll to position [38, 0]
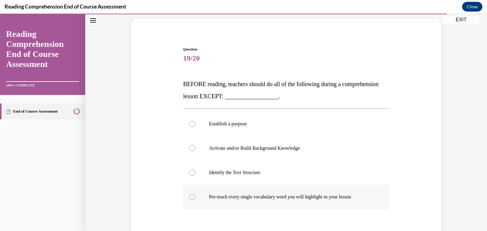
click at [195, 194] on label "Pre-teach every single vocabulary word you will highlight in your lesson" at bounding box center [286, 197] width 206 height 24
click at [195, 194] on input "Pre-teach every single vocabulary word you will highlight in your lesson" at bounding box center [192, 197] width 6 height 6
radio input "true"
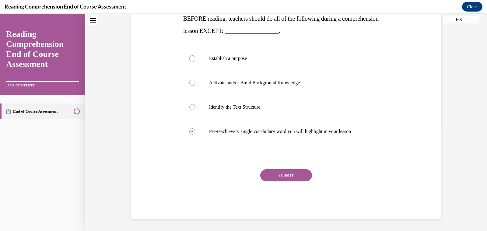
click at [294, 175] on button "SUBMIT" at bounding box center [286, 175] width 52 height 12
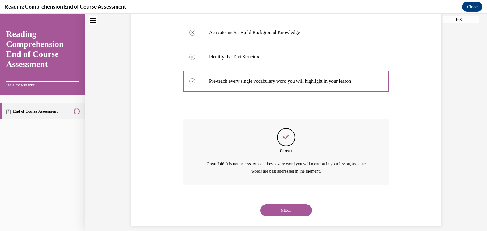
scroll to position [160, 0]
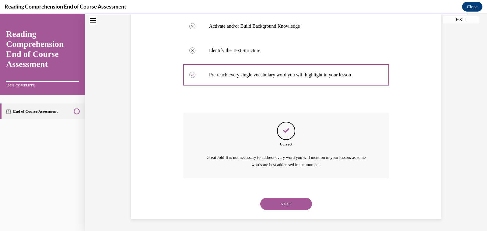
click at [287, 207] on button "NEXT" at bounding box center [286, 204] width 52 height 12
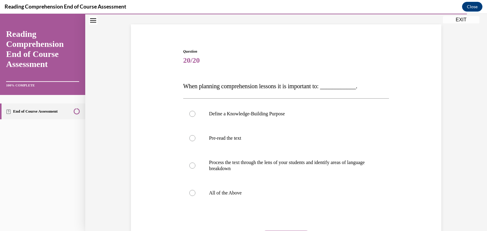
scroll to position [39, 0]
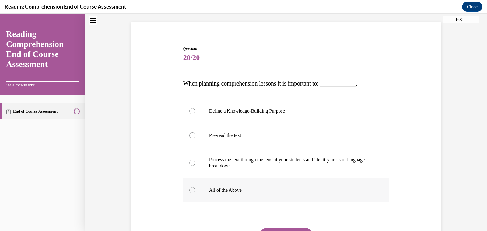
click at [227, 193] on label "All of the Above" at bounding box center [286, 190] width 206 height 24
click at [195, 193] on input "All of the Above" at bounding box center [192, 190] width 6 height 6
radio input "true"
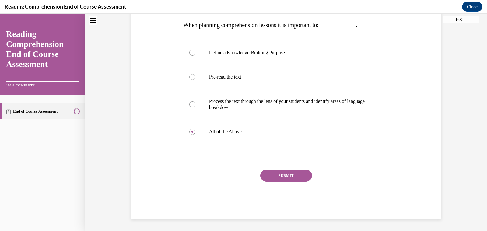
click at [290, 178] on button "SUBMIT" at bounding box center [286, 175] width 52 height 12
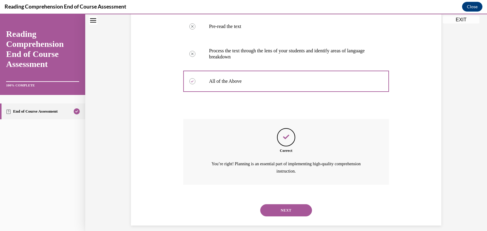
scroll to position [154, 0]
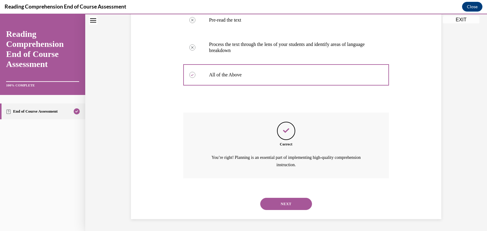
click at [291, 200] on button "NEXT" at bounding box center [286, 204] width 52 height 12
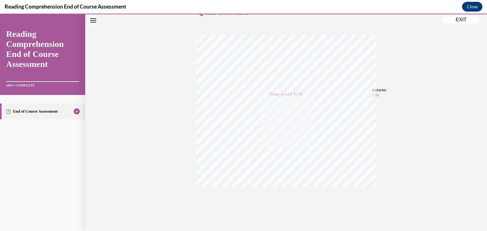
scroll to position [94, 0]
click at [454, 20] on button "EXIT" at bounding box center [461, 19] width 37 height 7
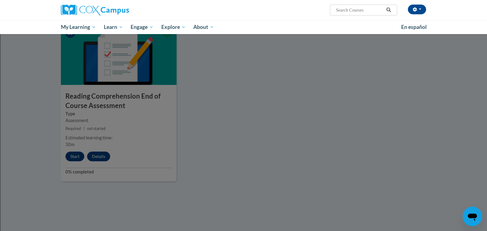
click at [296, 126] on div at bounding box center [243, 115] width 487 height 231
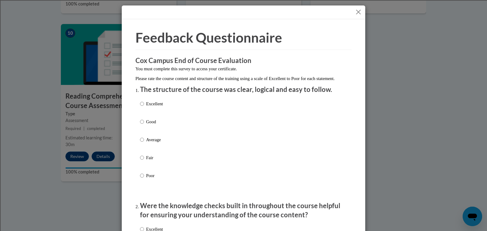
click at [357, 12] on button "Close" at bounding box center [358, 12] width 8 height 8
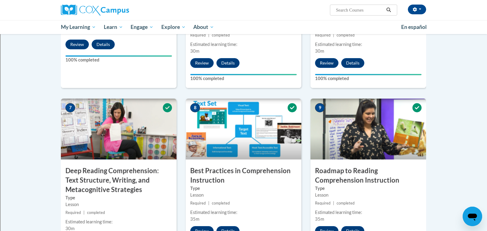
scroll to position [365, 0]
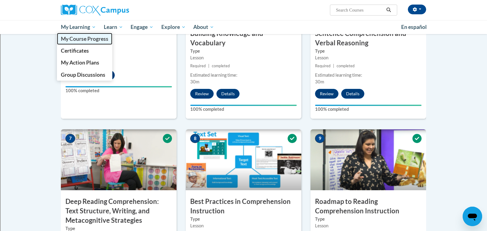
click at [77, 42] on span "My Course Progress" at bounding box center [84, 39] width 47 height 6
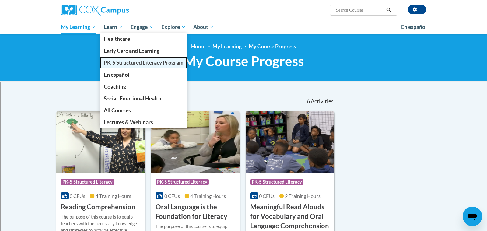
click at [109, 63] on span "PK-5 Structured Literacy Program" at bounding box center [144, 62] width 80 height 6
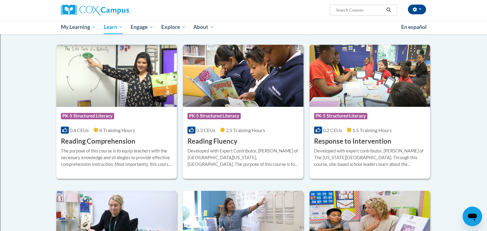
scroll to position [500, 0]
click at [235, 107] on div "Course Category: PK-5 Structured Literacy 0.3 CEUs 2.5 Training Hours COURSE Re…" at bounding box center [243, 126] width 120 height 39
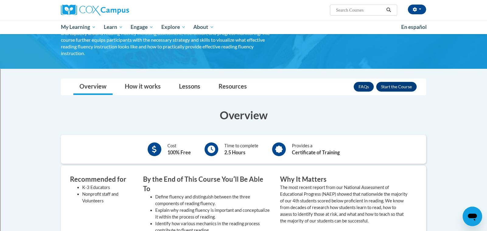
scroll to position [62, 0]
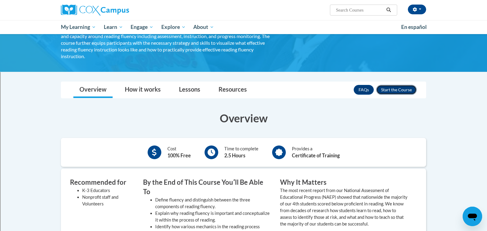
click at [388, 85] on button "Enroll" at bounding box center [396, 90] width 40 height 10
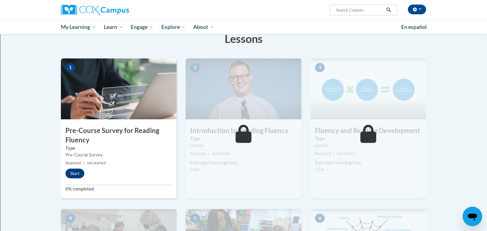
scroll to position [94, 0]
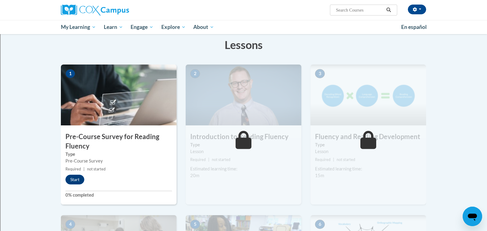
click at [103, 111] on img at bounding box center [119, 94] width 116 height 61
click at [80, 179] on button "Start" at bounding box center [74, 180] width 19 height 10
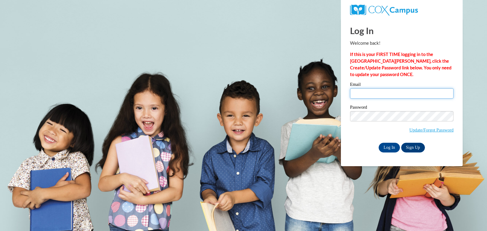
click at [375, 96] on input "Email" at bounding box center [401, 93] width 103 height 10
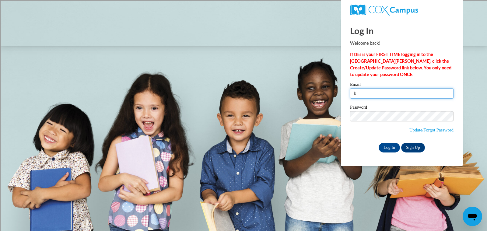
type input "k"
click at [389, 89] on input "k" at bounding box center [401, 93] width 103 height 10
click at [384, 95] on input "k" at bounding box center [401, 93] width 103 height 10
type input "kathryn.barber@rusd.org"
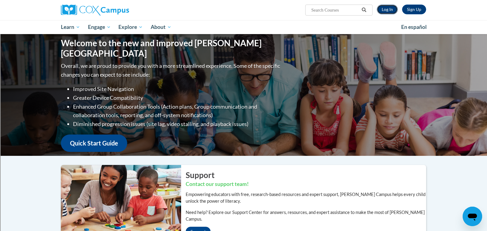
click at [388, 12] on link "Log In" at bounding box center [387, 10] width 21 height 10
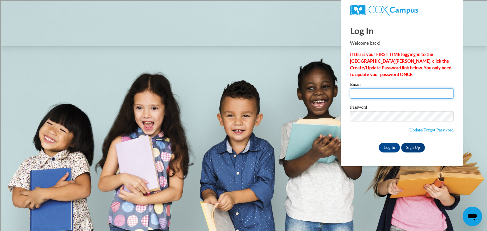
click at [386, 89] on input "Email" at bounding box center [401, 93] width 103 height 10
click at [257, 48] on body "Log In Welcome back! If this is your FIRST TIME logging in to the [GEOGRAPHIC_D…" at bounding box center [243, 115] width 487 height 231
click at [388, 91] on input "Email" at bounding box center [401, 93] width 103 height 10
type input "[PERSON_NAME][EMAIL_ADDRESS][PERSON_NAME][DOMAIN_NAME]"
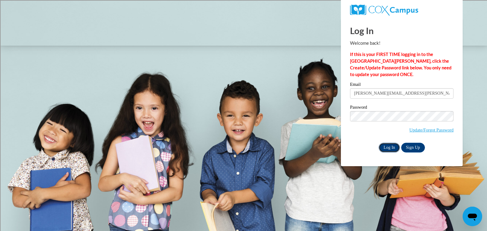
click at [389, 149] on input "Log In" at bounding box center [388, 148] width 21 height 10
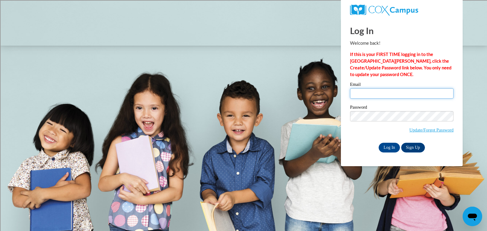
click at [392, 94] on input "Email" at bounding box center [401, 93] width 103 height 10
click at [393, 94] on input "Email" at bounding box center [401, 93] width 103 height 10
type input "[PERSON_NAME][EMAIL_ADDRESS][PERSON_NAME][DOMAIN_NAME]"
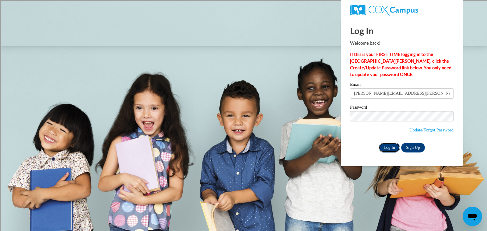
click at [389, 149] on input "Log In" at bounding box center [388, 148] width 21 height 10
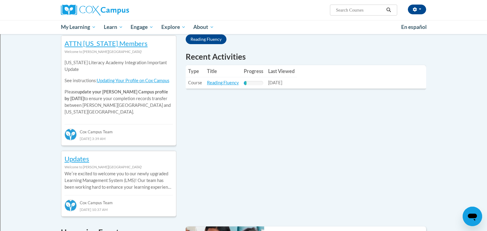
scroll to position [203, 0]
click at [221, 82] on link "Reading Fluency" at bounding box center [223, 82] width 32 height 5
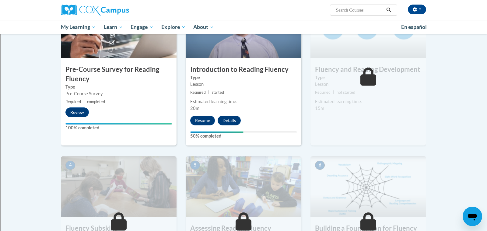
scroll to position [163, 0]
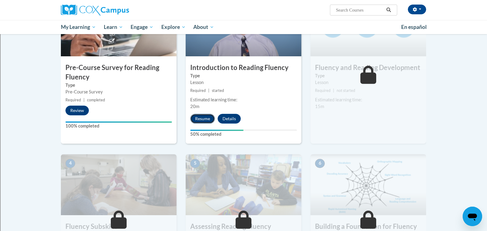
click at [203, 117] on button "Resume" at bounding box center [202, 119] width 25 height 10
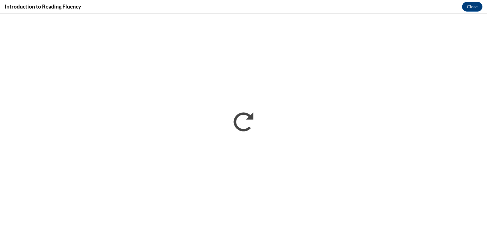
scroll to position [0, 0]
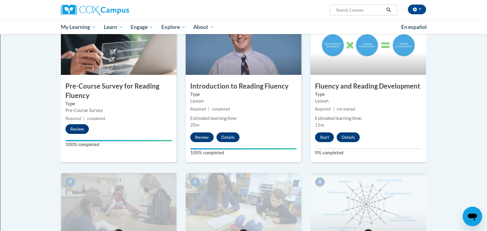
scroll to position [162, 0]
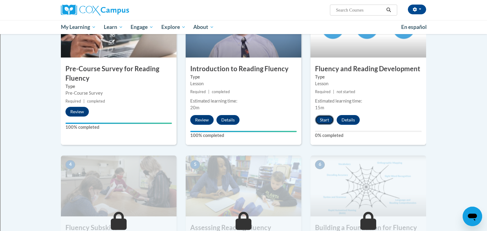
click at [327, 118] on button "Start" at bounding box center [324, 120] width 19 height 10
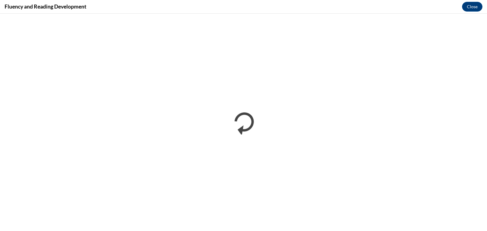
scroll to position [0, 0]
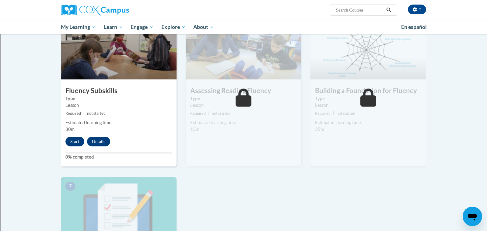
scroll to position [297, 0]
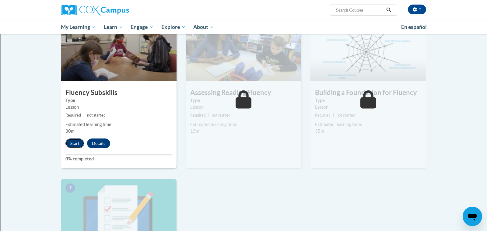
click at [75, 145] on button "Start" at bounding box center [74, 143] width 19 height 10
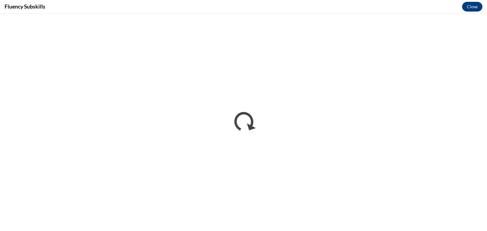
scroll to position [0, 0]
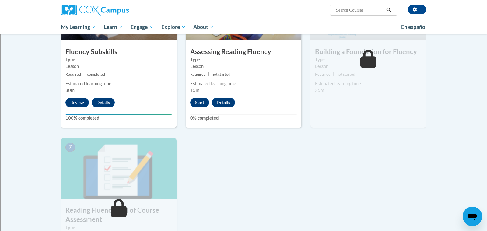
scroll to position [329, 0]
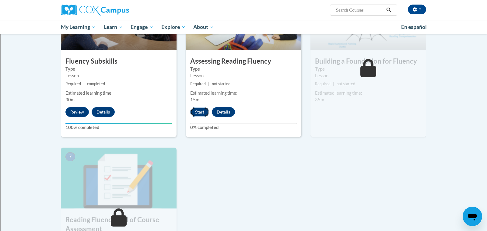
click at [196, 113] on button "Start" at bounding box center [199, 112] width 19 height 10
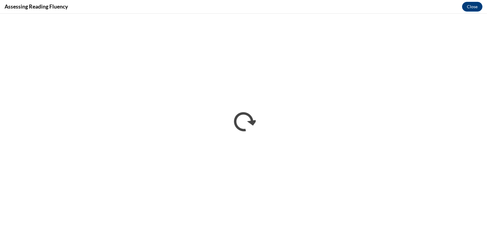
scroll to position [0, 0]
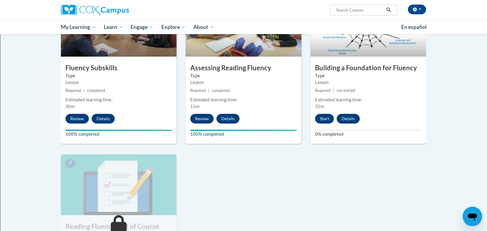
scroll to position [321, 0]
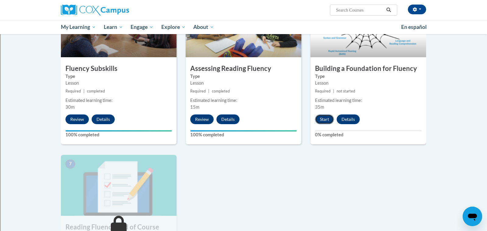
click at [326, 118] on button "Start" at bounding box center [324, 119] width 19 height 10
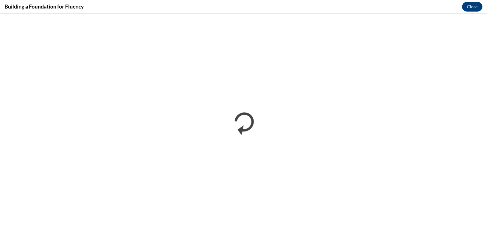
scroll to position [0, 0]
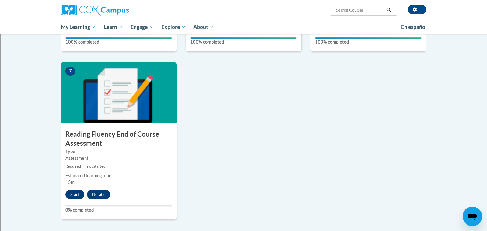
scroll to position [416, 0]
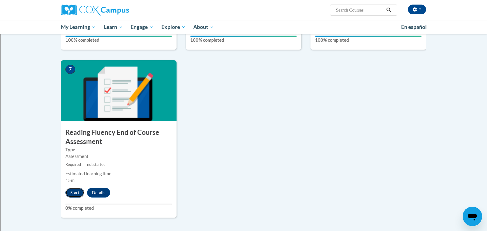
click at [78, 190] on button "Start" at bounding box center [74, 193] width 19 height 10
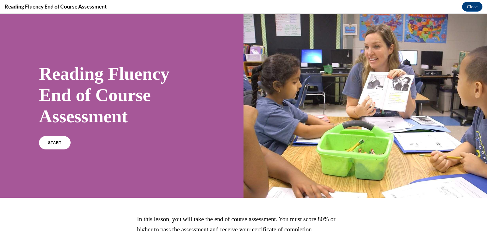
scroll to position [0, 0]
click at [50, 144] on span "START" at bounding box center [55, 143] width 14 height 5
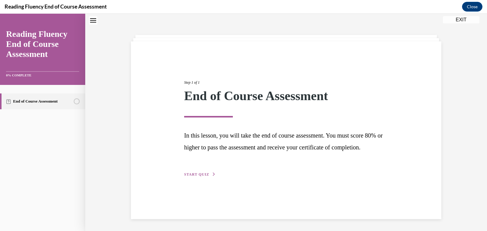
scroll to position [19, 0]
click at [208, 178] on div "Step 1 of 1 End of Course Assessment In this lesson, you will take the end of c…" at bounding box center [285, 122] width 213 height 112
click at [204, 189] on div "Step 1 of 1 End of Course Assessment In this lesson, you will take the end of c…" at bounding box center [286, 130] width 310 height 178
click at [205, 176] on span "START QUIZ" at bounding box center [196, 174] width 25 height 4
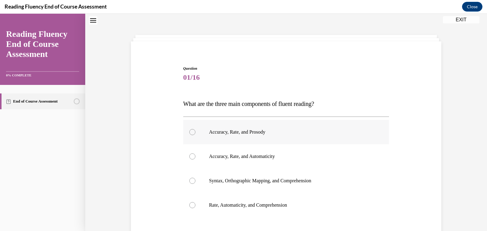
click at [263, 131] on p "Accuracy, Rate, and Prosody" at bounding box center [291, 132] width 165 height 6
click at [195, 131] on input "Accuracy, Rate, and Prosody" at bounding box center [192, 132] width 6 height 6
radio input "true"
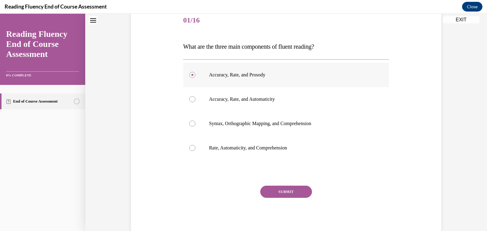
scroll to position [92, 0]
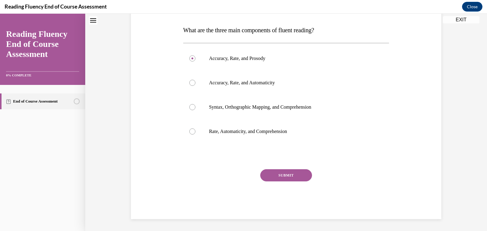
click at [286, 174] on button "SUBMIT" at bounding box center [286, 175] width 52 height 12
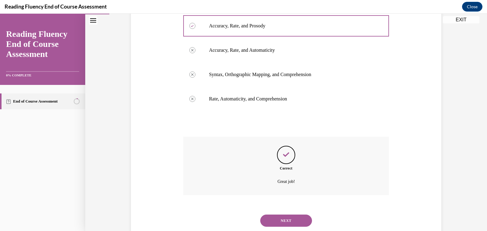
scroll to position [142, 0]
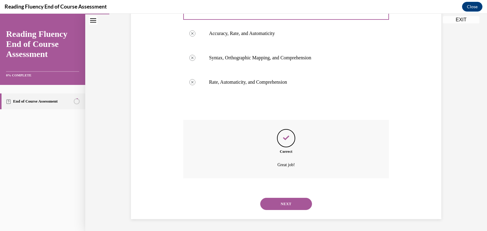
click at [290, 203] on button "NEXT" at bounding box center [286, 204] width 52 height 12
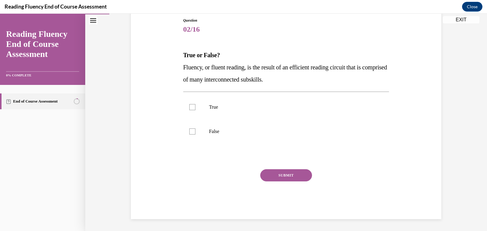
drag, startPoint x: 307, startPoint y: 82, endPoint x: 188, endPoint y: 69, distance: 120.3
click at [186, 68] on p "Fluency, or fluent reading, is the result of an efficient reading circuit that …" at bounding box center [286, 73] width 206 height 24
copy span "luency, or fluent reading, is the result of an efficient reading circuit that i…"
click at [213, 109] on p "True" at bounding box center [291, 107] width 165 height 6
click at [195, 109] on input "True" at bounding box center [192, 107] width 6 height 6
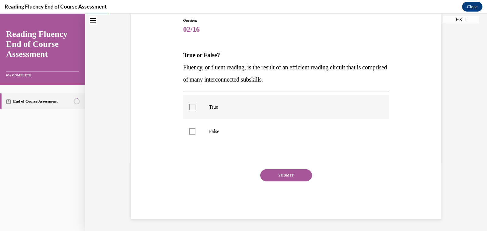
checkbox input "true"
click at [285, 177] on button "SUBMIT" at bounding box center [286, 175] width 52 height 12
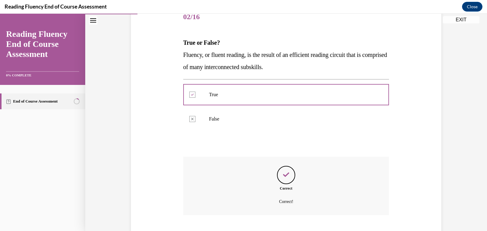
scroll to position [116, 0]
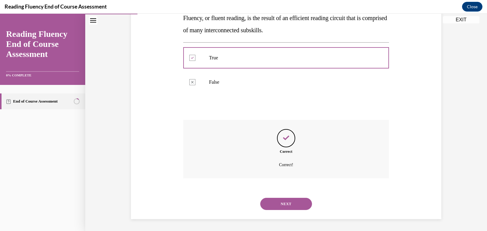
click at [287, 203] on button "NEXT" at bounding box center [286, 204] width 52 height 12
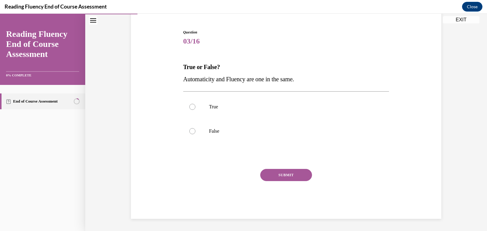
scroll to position [55, 0]
drag, startPoint x: 314, startPoint y: 82, endPoint x: 183, endPoint y: 83, distance: 130.5
click at [183, 83] on p "Automaticity and Fluency are one in the same." at bounding box center [286, 79] width 206 height 12
copy span "Automaticity and Fluency are one in the same."
click at [207, 132] on label "False" at bounding box center [286, 131] width 206 height 24
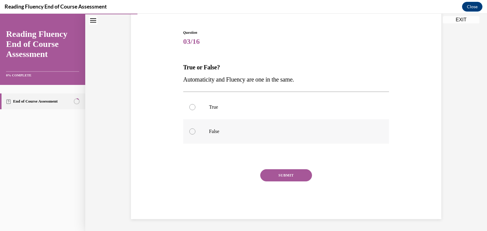
click at [195, 132] on input "False" at bounding box center [192, 131] width 6 height 6
radio input "true"
click at [282, 176] on button "SUBMIT" at bounding box center [286, 175] width 52 height 12
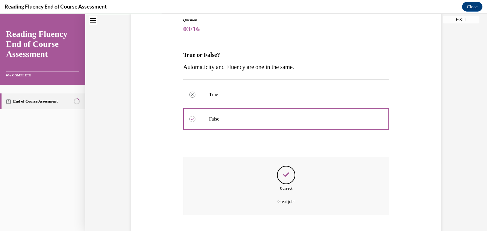
scroll to position [104, 0]
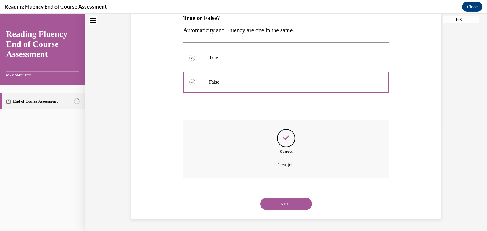
click at [287, 204] on button "NEXT" at bounding box center [286, 204] width 52 height 12
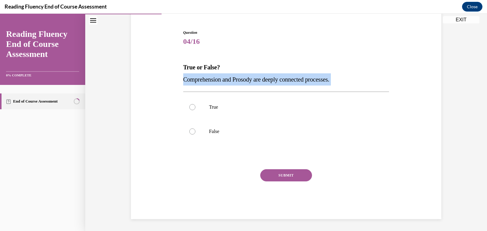
drag, startPoint x: 359, startPoint y: 87, endPoint x: 172, endPoint y: 81, distance: 186.9
click at [172, 81] on div "Question 04/16 True or False? Comprehension and Prosody are deeply connected pr…" at bounding box center [285, 115] width 313 height 207
copy div "Comprehension and Prosody are deeply connected processes."
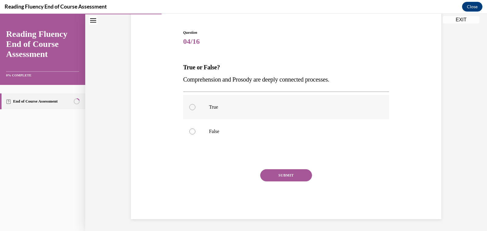
click at [201, 112] on label "True" at bounding box center [286, 107] width 206 height 24
click at [195, 110] on input "True" at bounding box center [192, 107] width 6 height 6
radio input "true"
click at [293, 176] on button "SUBMIT" at bounding box center [286, 175] width 52 height 12
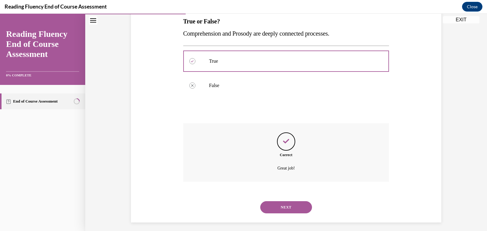
scroll to position [104, 0]
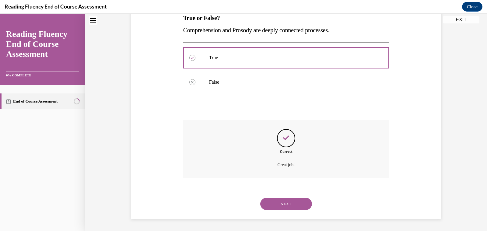
click at [289, 203] on button "NEXT" at bounding box center [286, 204] width 52 height 12
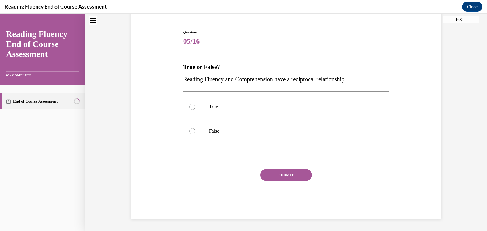
scroll to position [55, 0]
drag, startPoint x: 370, startPoint y: 83, endPoint x: 177, endPoint y: 83, distance: 192.8
click at [177, 83] on div "Question 05/16 True or False? Reading Fluency and Comprehension have a reciproc…" at bounding box center [285, 115] width 313 height 207
copy span "Reading Fluency and Comprehension have a reciprocal relationship."
click at [197, 100] on label "True" at bounding box center [286, 107] width 206 height 24
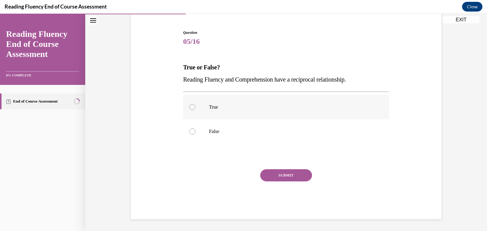
click at [195, 104] on input "True" at bounding box center [192, 107] width 6 height 6
radio input "true"
click at [297, 176] on button "SUBMIT" at bounding box center [286, 175] width 52 height 12
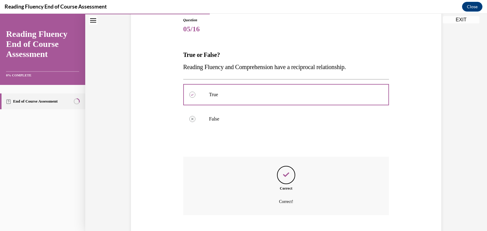
scroll to position [104, 0]
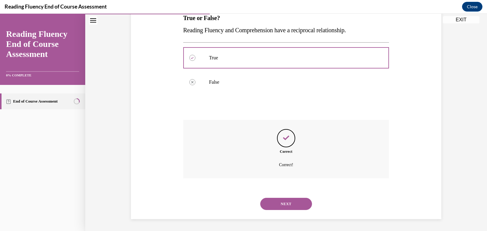
click at [298, 204] on button "NEXT" at bounding box center [286, 204] width 52 height 12
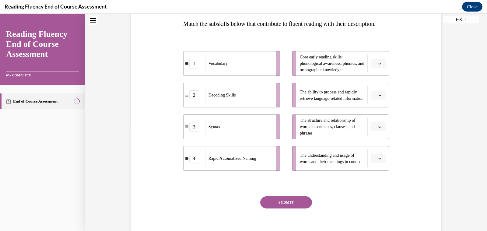
scroll to position [99, 0]
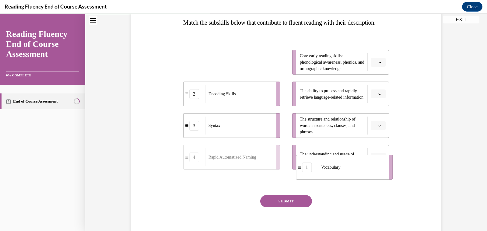
drag, startPoint x: 228, startPoint y: 66, endPoint x: 340, endPoint y: 172, distance: 154.1
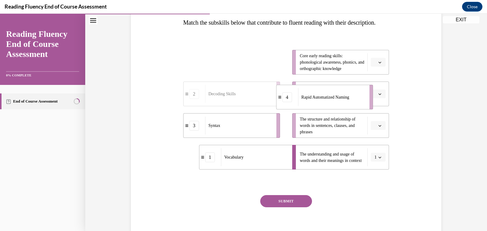
drag, startPoint x: 235, startPoint y: 77, endPoint x: 328, endPoint y: 111, distance: 99.3
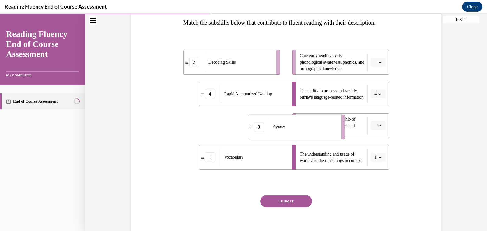
drag, startPoint x: 260, startPoint y: 138, endPoint x: 325, endPoint y: 139, distance: 64.5
click at [325, 136] on div "Syntax" at bounding box center [303, 127] width 67 height 18
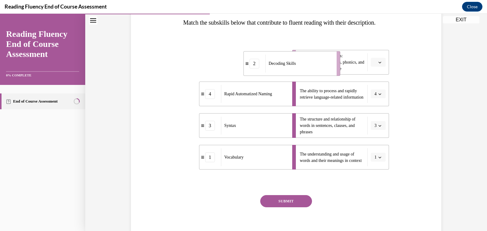
drag, startPoint x: 262, startPoint y: 67, endPoint x: 324, endPoint y: 68, distance: 61.8
click at [324, 68] on div "Decoding Skills" at bounding box center [298, 63] width 67 height 18
click at [295, 207] on button "SUBMIT" at bounding box center [286, 201] width 52 height 12
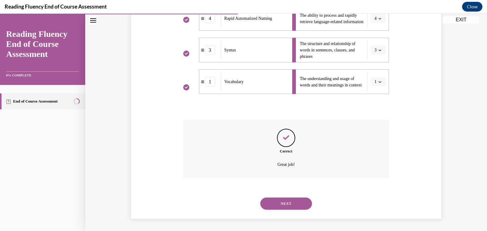
scroll to position [187, 0]
click at [297, 207] on button "NEXT" at bounding box center [286, 203] width 52 height 12
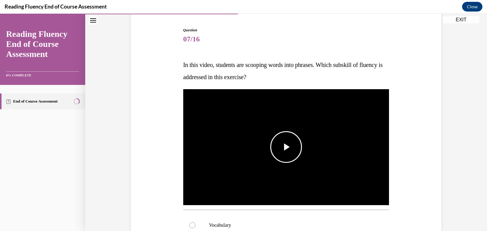
scroll to position [58, 0]
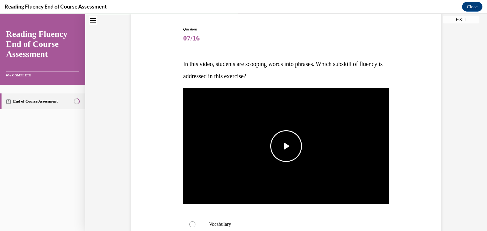
click at [326, 154] on img "Video player" at bounding box center [286, 146] width 206 height 116
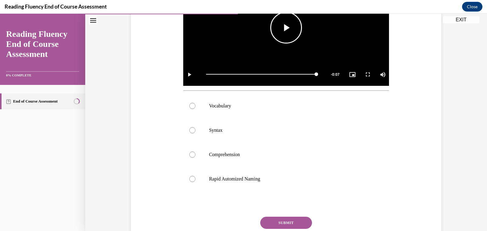
scroll to position [177, 0]
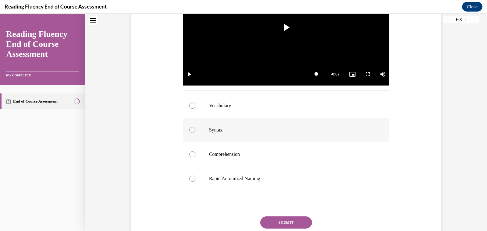
click at [319, 134] on label "Syntax" at bounding box center [286, 130] width 206 height 24
click at [195, 133] on input "Syntax" at bounding box center [192, 130] width 6 height 6
radio input "true"
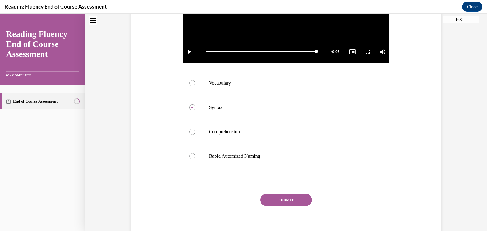
scroll to position [224, 0]
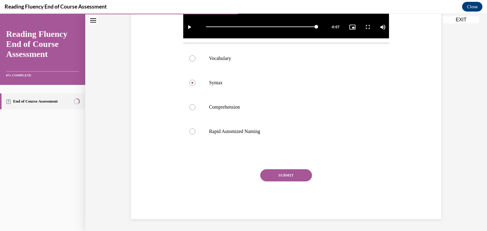
click at [283, 173] on button "SUBMIT" at bounding box center [286, 175] width 52 height 12
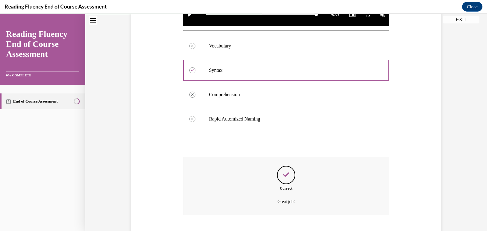
scroll to position [273, 0]
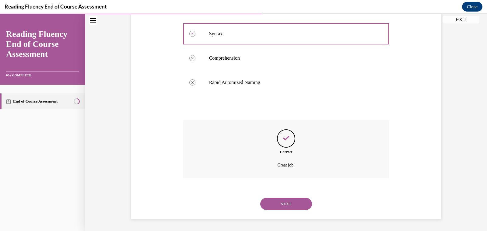
click at [281, 205] on button "NEXT" at bounding box center [286, 204] width 52 height 12
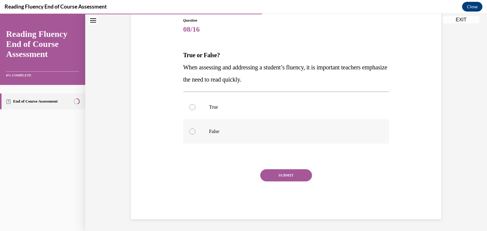
click at [221, 136] on label "False" at bounding box center [286, 131] width 206 height 24
click at [195, 134] on input "False" at bounding box center [192, 131] width 6 height 6
radio input "true"
click at [298, 172] on button "SUBMIT" at bounding box center [286, 175] width 52 height 12
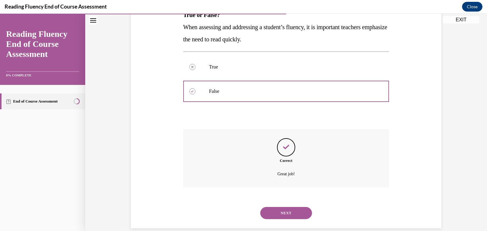
scroll to position [116, 0]
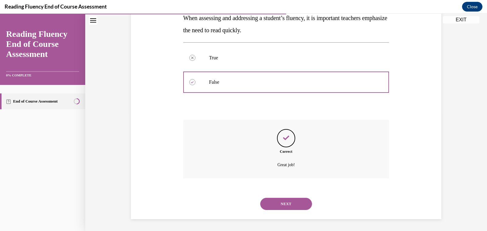
click at [291, 203] on button "NEXT" at bounding box center [286, 204] width 52 height 12
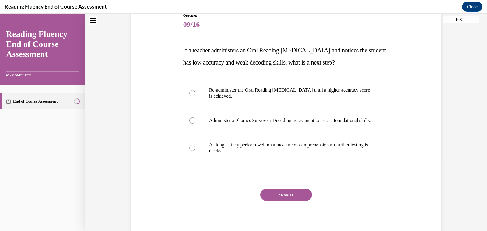
scroll to position [77, 0]
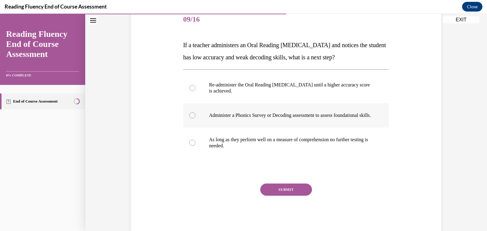
click at [298, 109] on label "Administer a Phonics Survey or Decoding assessment to assess foundational skill…" at bounding box center [286, 115] width 206 height 24
click at [195, 112] on input "Administer a Phonics Survey or Decoding assessment to assess foundational skill…" at bounding box center [192, 115] width 6 height 6
radio input "true"
click at [283, 195] on button "SUBMIT" at bounding box center [286, 189] width 52 height 12
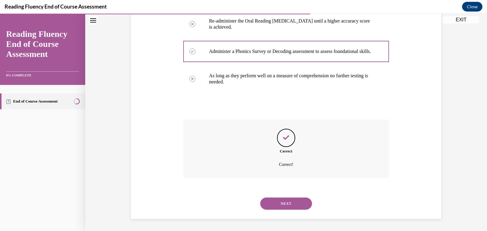
scroll to position [147, 0]
click at [290, 201] on button "NEXT" at bounding box center [286, 203] width 52 height 12
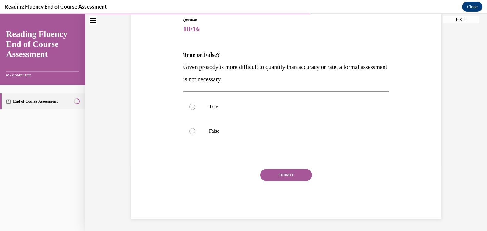
scroll to position [67, 0]
drag, startPoint x: 267, startPoint y: 83, endPoint x: 185, endPoint y: 68, distance: 84.0
click at [185, 68] on p "Given prosody is more difficult to quantify than accuracy or rate, a formal ass…" at bounding box center [286, 73] width 206 height 24
copy span "Given prosody is more difficult to quantify than accuracy or rate, a formal ass…"
click at [201, 123] on label "False" at bounding box center [286, 131] width 206 height 24
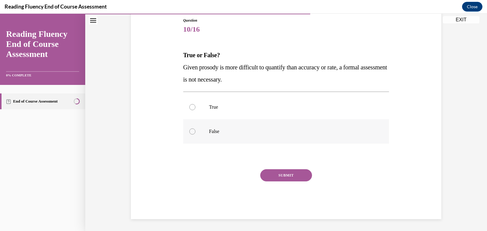
click at [195, 128] on input "False" at bounding box center [192, 131] width 6 height 6
radio input "true"
click at [283, 175] on button "SUBMIT" at bounding box center [286, 175] width 52 height 12
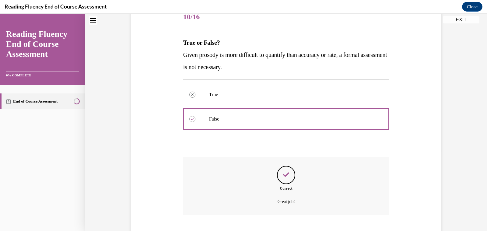
scroll to position [116, 0]
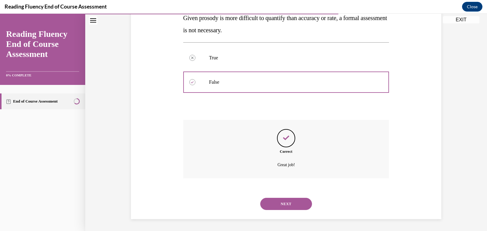
click at [287, 203] on button "NEXT" at bounding box center [286, 204] width 52 height 12
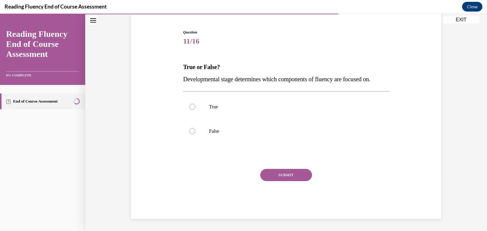
scroll to position [55, 0]
drag, startPoint x: 185, startPoint y: 79, endPoint x: 195, endPoint y: 78, distance: 10.2
click at [195, 78] on span "Developmental stage determines which components of fluency are focused on." at bounding box center [276, 79] width 187 height 7
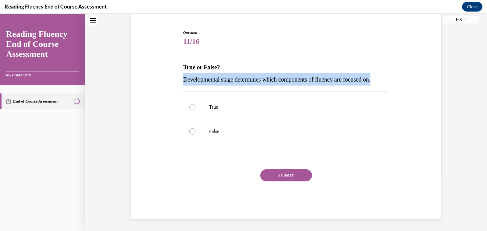
drag, startPoint x: 183, startPoint y: 80, endPoint x: 389, endPoint y: 82, distance: 206.2
click at [389, 82] on div "Question 11/16 True or False? Developmental stage determines which components o…" at bounding box center [286, 120] width 209 height 198
copy span "Developmental stage determines which components of fluency are focused on."
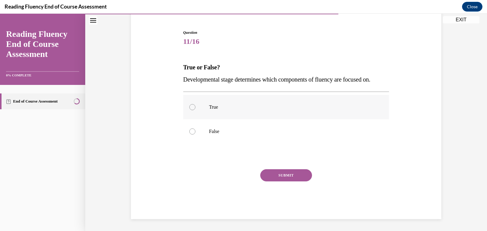
click at [223, 102] on label "True" at bounding box center [286, 107] width 206 height 24
click at [195, 104] on input "True" at bounding box center [192, 107] width 6 height 6
radio input "true"
click at [286, 174] on button "SUBMIT" at bounding box center [286, 175] width 52 height 12
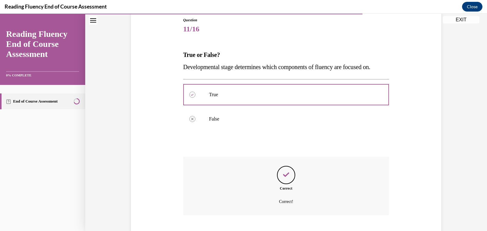
scroll to position [104, 0]
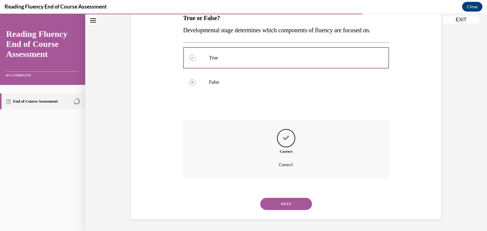
click at [283, 203] on button "NEXT" at bounding box center [286, 204] width 52 height 12
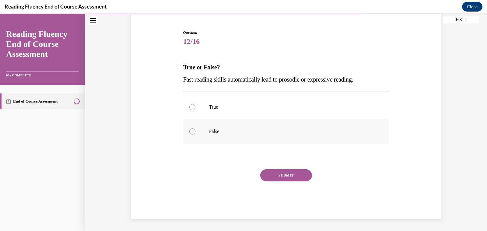
click at [198, 134] on label "False" at bounding box center [286, 131] width 206 height 24
click at [195, 134] on input "False" at bounding box center [192, 131] width 6 height 6
radio input "true"
click at [298, 176] on button "SUBMIT" at bounding box center [286, 175] width 52 height 12
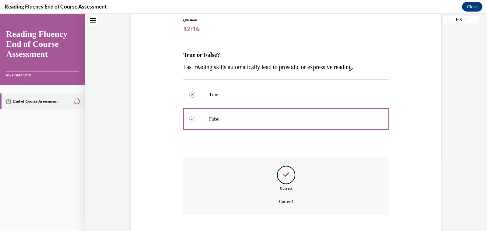
scroll to position [104, 0]
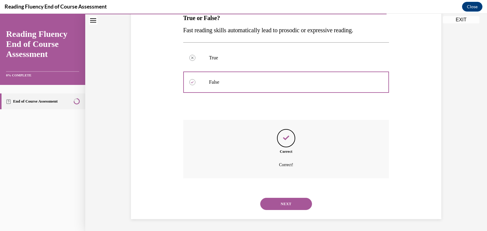
click at [293, 203] on button "NEXT" at bounding box center [286, 204] width 52 height 12
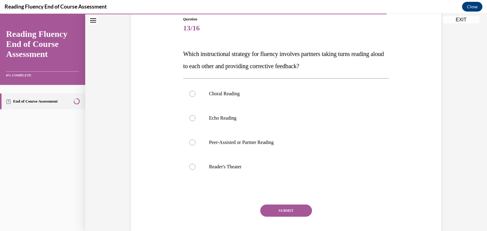
scroll to position [68, 0]
click at [267, 140] on p "Peer-Assisted or Partner Reading" at bounding box center [291, 142] width 165 height 6
click at [195, 140] on input "Peer-Assisted or Partner Reading" at bounding box center [192, 142] width 6 height 6
radio input "true"
click at [287, 209] on button "SUBMIT" at bounding box center [286, 210] width 52 height 12
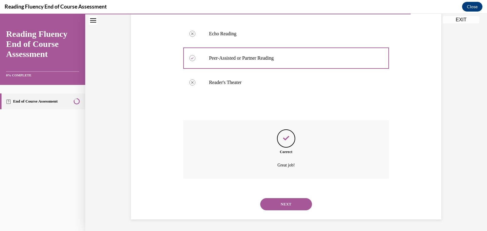
scroll to position [153, 0]
click at [288, 203] on button "NEXT" at bounding box center [286, 204] width 52 height 12
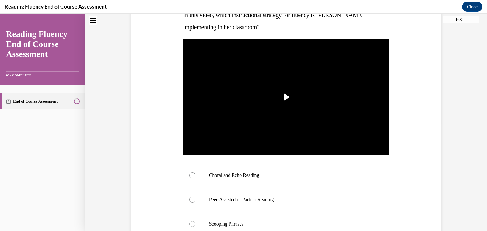
scroll to position [107, 0]
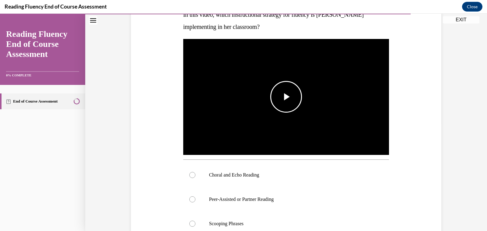
click at [286, 97] on span "Video player" at bounding box center [286, 97] width 0 height 0
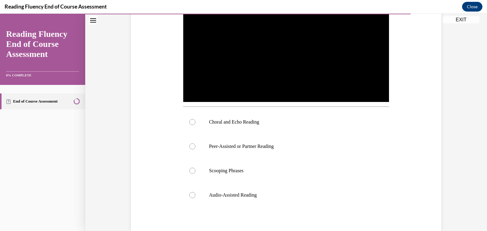
scroll to position [162, 0]
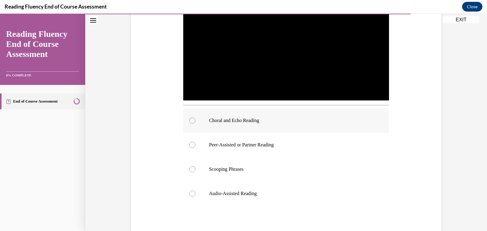
click at [190, 120] on div at bounding box center [192, 120] width 6 height 6
click at [190, 120] on input "Choral and Echo Reading" at bounding box center [192, 120] width 6 height 6
radio input "true"
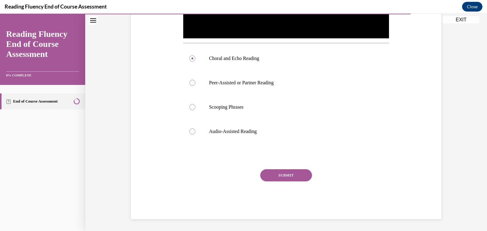
click at [284, 173] on button "SUBMIT" at bounding box center [286, 175] width 52 height 12
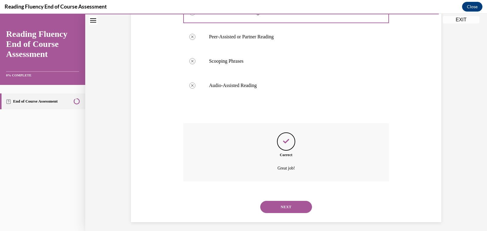
scroll to position [273, 0]
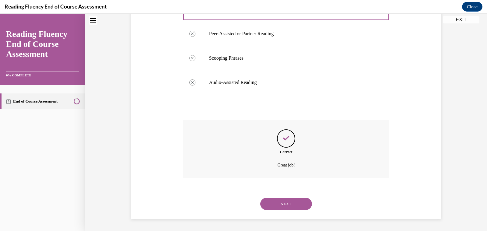
click at [287, 200] on button "NEXT" at bounding box center [286, 204] width 52 height 12
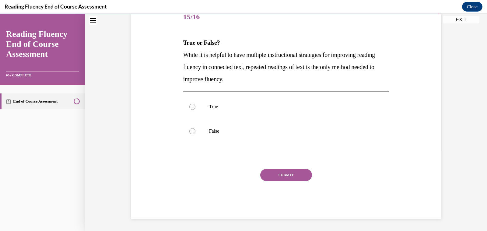
scroll to position [68, 0]
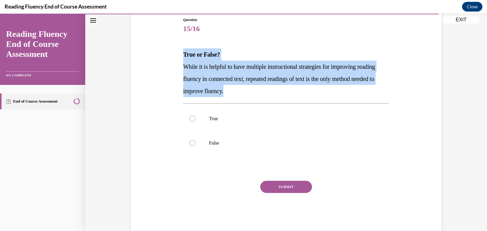
drag, startPoint x: 266, startPoint y: 95, endPoint x: 182, endPoint y: 56, distance: 92.5
click at [182, 56] on div "Question 15/16 True or False? While it is helpful to have multiple instructiona…" at bounding box center [286, 119] width 209 height 223
copy div "True or False? While it is helpful to have multiple instructional strategies fo…"
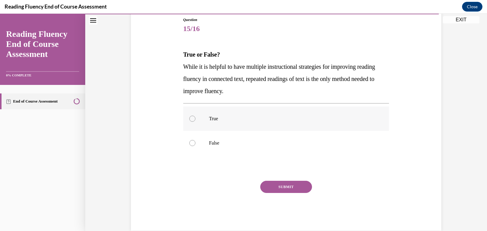
click at [226, 129] on label "True" at bounding box center [286, 118] width 206 height 24
click at [195, 122] on input "True" at bounding box center [192, 119] width 6 height 6
radio input "true"
click at [222, 141] on p "False" at bounding box center [291, 143] width 165 height 6
click at [195, 141] on input "False" at bounding box center [192, 143] width 6 height 6
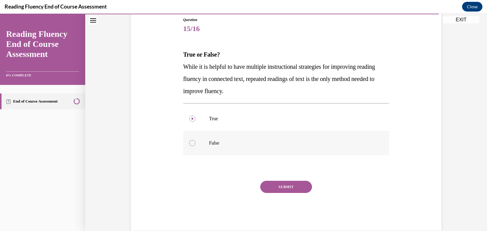
radio input "true"
click at [287, 189] on button "SUBMIT" at bounding box center [286, 187] width 52 height 12
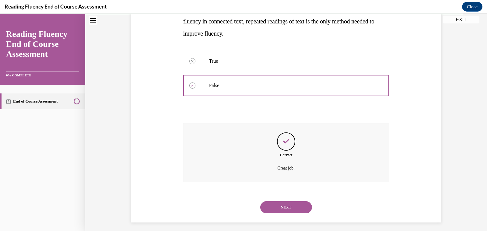
scroll to position [128, 0]
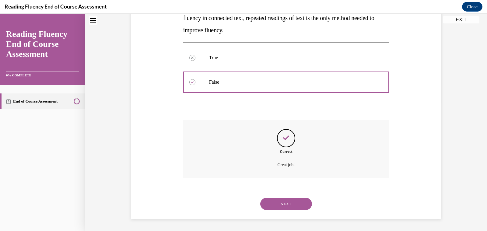
click at [291, 207] on button "NEXT" at bounding box center [286, 204] width 52 height 12
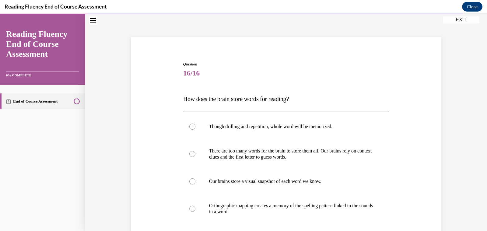
scroll to position [24, 0]
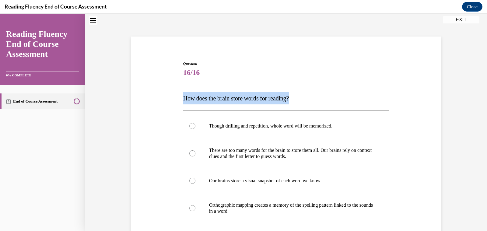
drag, startPoint x: 306, startPoint y: 102, endPoint x: 183, endPoint y: 100, distance: 123.2
click at [183, 100] on div "Question 16/16 How does the brain store words for reading? Though drilling and …" at bounding box center [286, 175] width 209 height 247
copy span "How does the brain store words for reading?"
click at [304, 41] on div "Question 16/16 How does the brain store words for reading? Though drilling and …" at bounding box center [286, 168] width 310 height 262
click at [266, 185] on label "Our brains store a visual snapshot of each word we know." at bounding box center [286, 181] width 206 height 24
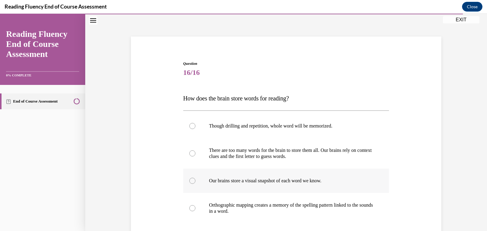
click at [195, 184] on input "Our brains store a visual snapshot of each word we know." at bounding box center [192, 181] width 6 height 6
radio input "true"
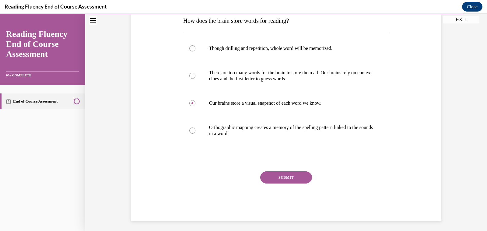
click at [274, 178] on button "SUBMIT" at bounding box center [286, 177] width 52 height 12
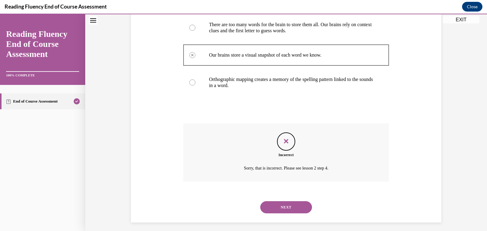
scroll to position [153, 0]
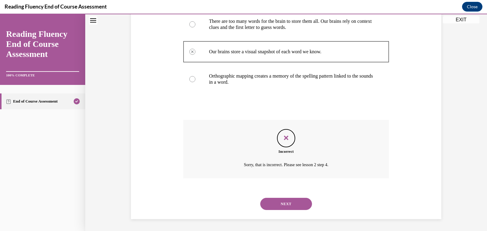
click at [292, 204] on button "NEXT" at bounding box center [286, 204] width 52 height 12
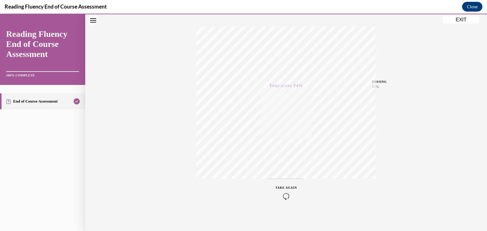
scroll to position [94, 0]
click at [454, 21] on button "EXIT" at bounding box center [461, 19] width 37 height 7
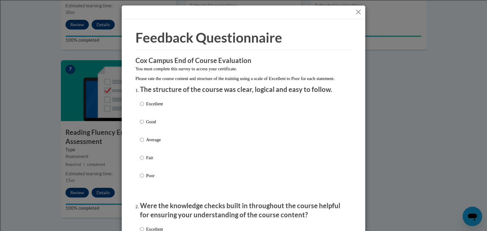
click at [157, 135] on label "Good" at bounding box center [151, 126] width 23 height 16
click at [144, 125] on input "Good" at bounding box center [142, 121] width 4 height 7
radio input "true"
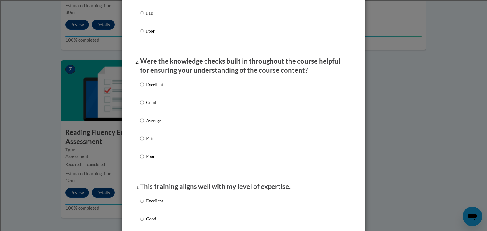
scroll to position [150, 0]
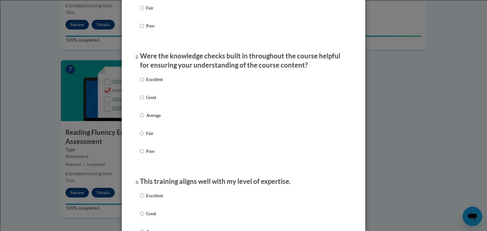
click at [152, 119] on p "Average" at bounding box center [154, 115] width 17 height 7
click at [144, 119] on input "Average" at bounding box center [142, 115] width 4 height 7
radio input "true"
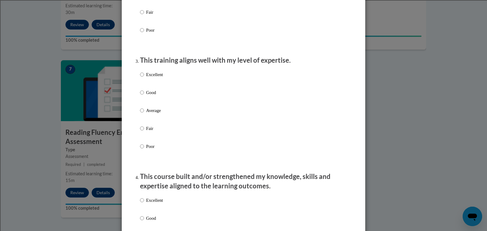
scroll to position [273, 0]
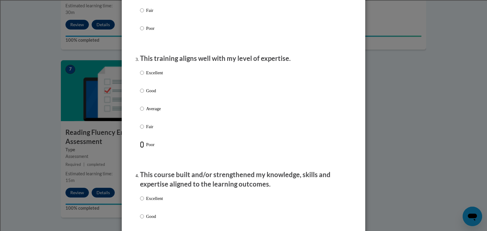
click at [143, 148] on input "Poor" at bounding box center [142, 144] width 4 height 7
radio input "true"
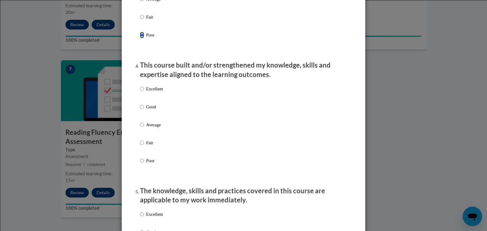
scroll to position [383, 0]
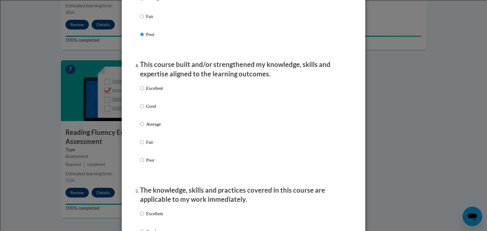
click at [148, 163] on p "Poor" at bounding box center [154, 160] width 17 height 7
click at [144, 163] on input "Poor" at bounding box center [142, 160] width 4 height 7
radio input "true"
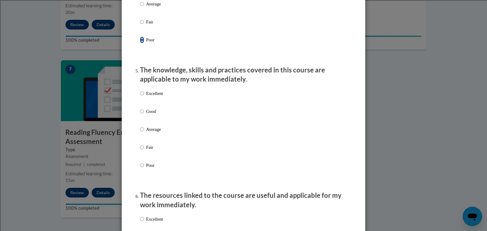
scroll to position [505, 0]
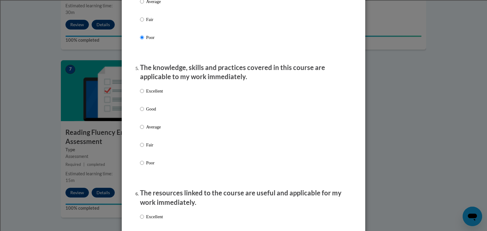
click at [151, 148] on p "Fair" at bounding box center [154, 144] width 17 height 7
click at [144, 148] on input "Fair" at bounding box center [142, 144] width 4 height 7
radio input "true"
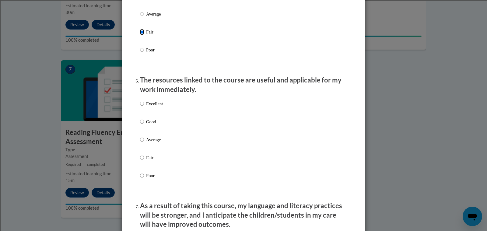
scroll to position [623, 0]
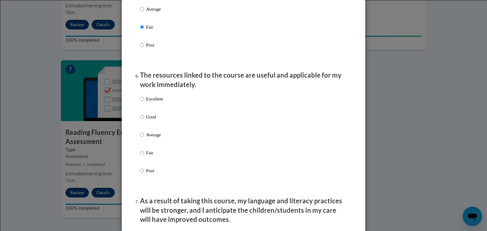
click at [147, 156] on p "Fair" at bounding box center [154, 152] width 17 height 7
click at [144, 156] on input "Fair" at bounding box center [142, 152] width 4 height 7
radio input "true"
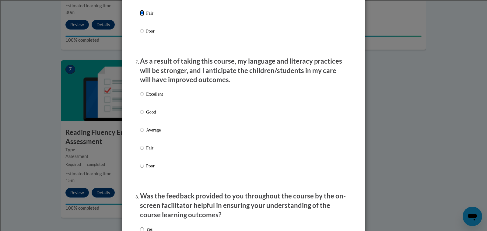
scroll to position [764, 0]
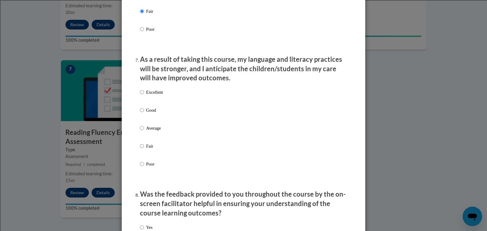
click at [155, 167] on p "Poor" at bounding box center [154, 164] width 17 height 7
click at [144, 167] on input "Poor" at bounding box center [142, 164] width 4 height 7
radio input "true"
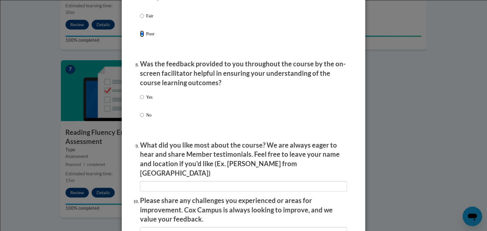
scroll to position [895, 0]
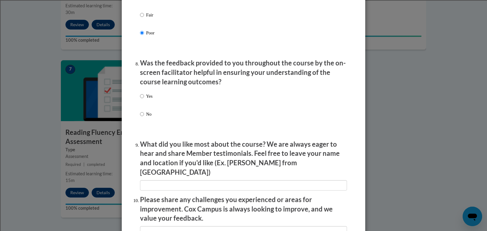
click at [148, 117] on p "No" at bounding box center [149, 114] width 6 height 7
click at [144, 117] on input "No" at bounding box center [142, 114] width 4 height 7
radio input "true"
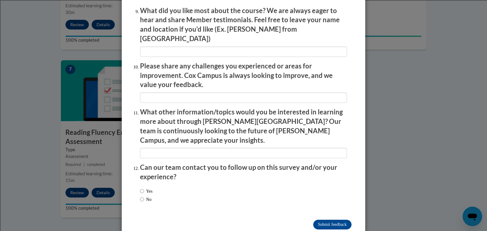
scroll to position [1034, 0]
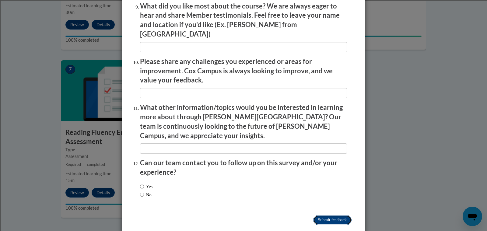
click at [338, 215] on input "Submit feedback" at bounding box center [332, 220] width 38 height 10
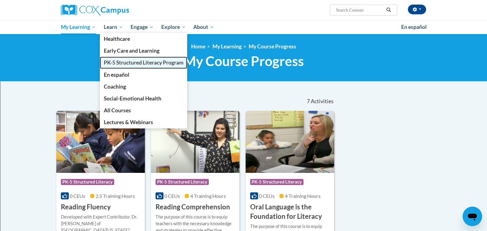
click at [114, 61] on span "PK-5 Structured Literacy Program" at bounding box center [144, 62] width 80 height 6
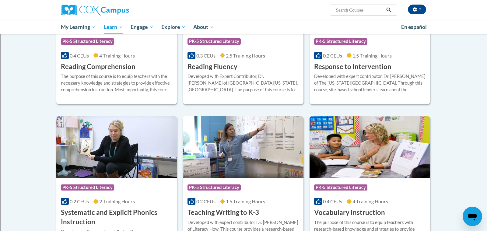
scroll to position [579, 0]
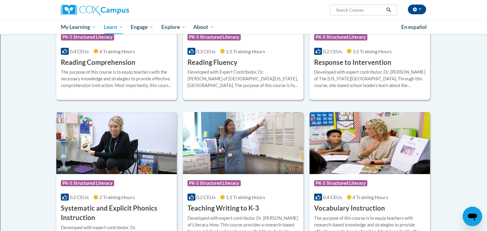
click at [337, 66] on h3 "Response to Intervention" at bounding box center [352, 62] width 77 height 9
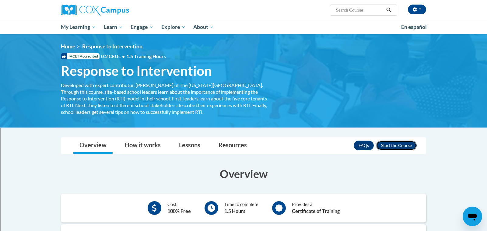
click at [395, 146] on button "Enroll" at bounding box center [396, 146] width 40 height 10
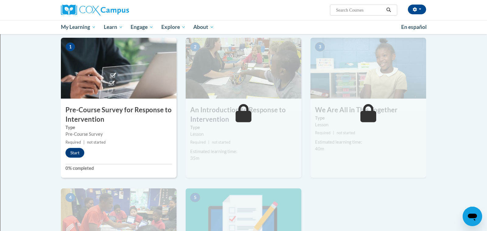
scroll to position [123, 0]
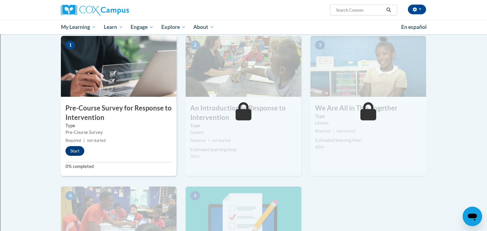
click at [150, 78] on img at bounding box center [119, 66] width 116 height 61
click at [79, 148] on button "Start" at bounding box center [74, 151] width 19 height 10
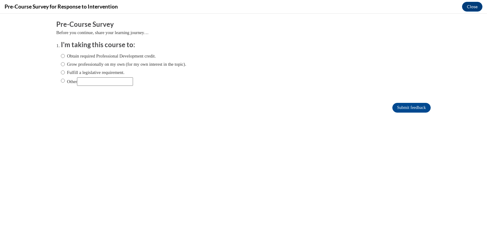
scroll to position [0, 0]
click at [116, 73] on label "Fulfill a legislative requirement." at bounding box center [93, 72] width 64 height 7
click at [65, 73] on input "Fulfill a legislative requirement." at bounding box center [63, 72] width 4 height 7
radio input "true"
click at [411, 104] on input "Submit feedback" at bounding box center [411, 108] width 38 height 10
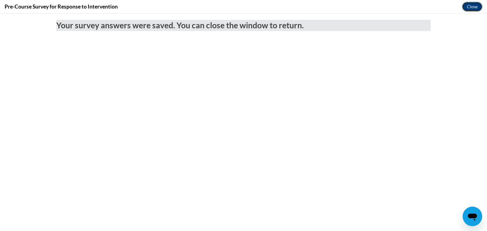
click at [477, 8] on button "Close" at bounding box center [472, 7] width 20 height 10
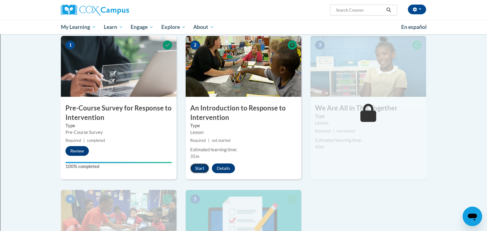
click at [195, 169] on button "Start" at bounding box center [199, 168] width 19 height 10
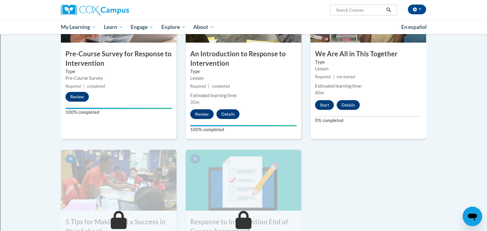
scroll to position [175, 0]
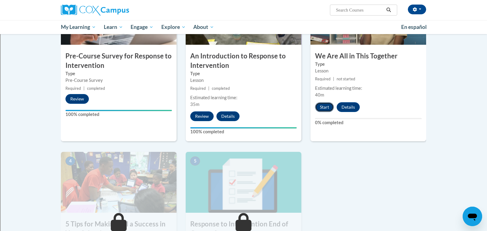
click at [324, 107] on button "Start" at bounding box center [324, 107] width 19 height 10
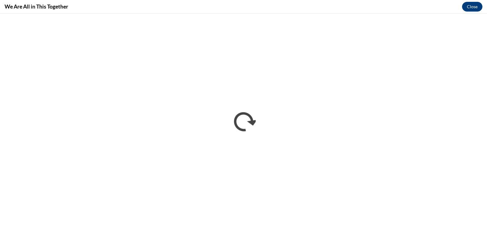
scroll to position [0, 0]
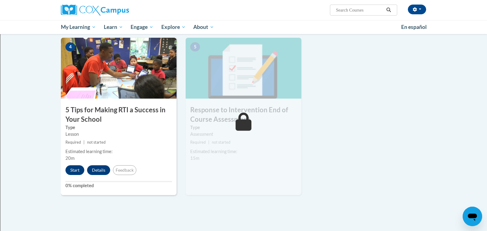
scroll to position [290, 0]
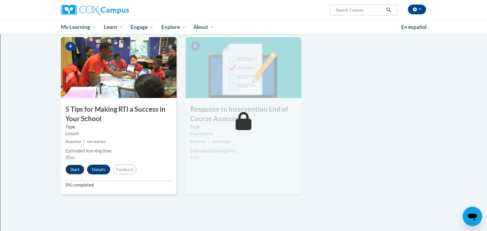
click at [76, 173] on button "Start" at bounding box center [74, 170] width 19 height 10
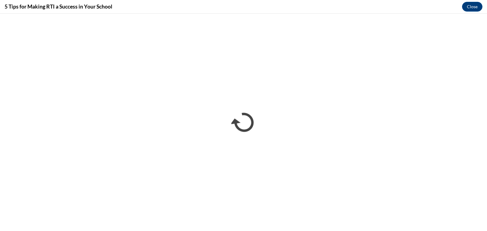
scroll to position [0, 0]
